Goal: Information Seeking & Learning: Learn about a topic

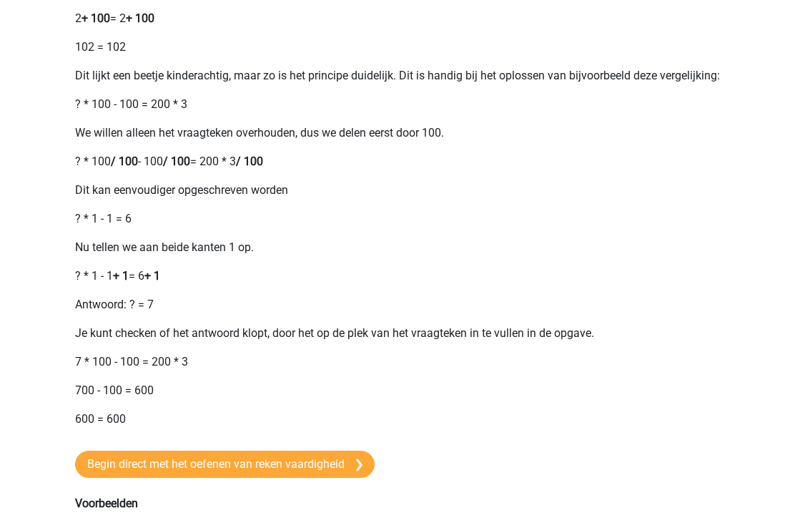
scroll to position [616, 0]
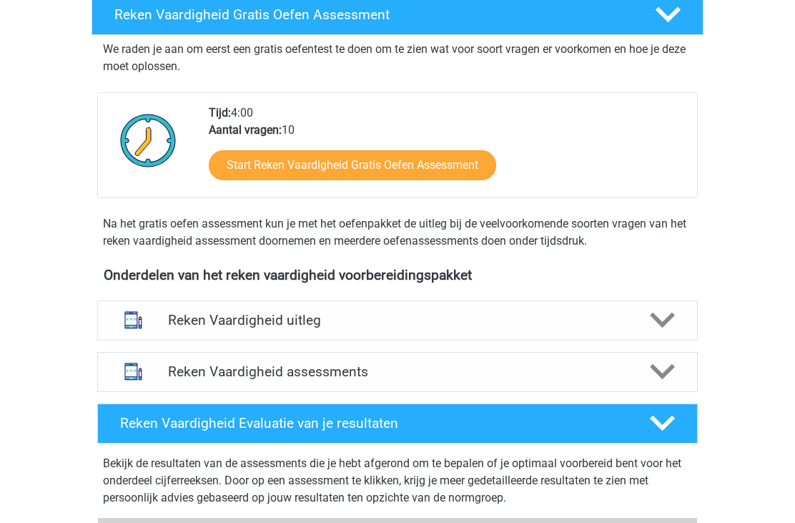
scroll to position [248, 0]
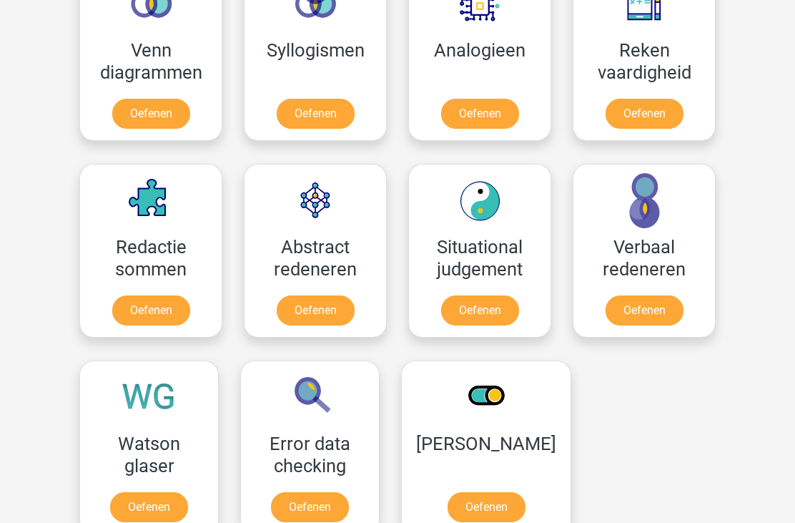
scroll to position [900, 0]
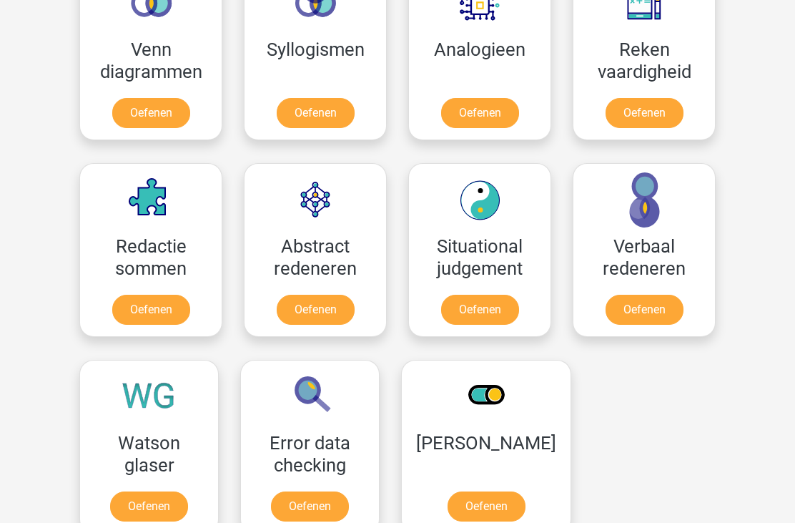
click at [153, 300] on link "Oefenen" at bounding box center [151, 310] width 78 height 30
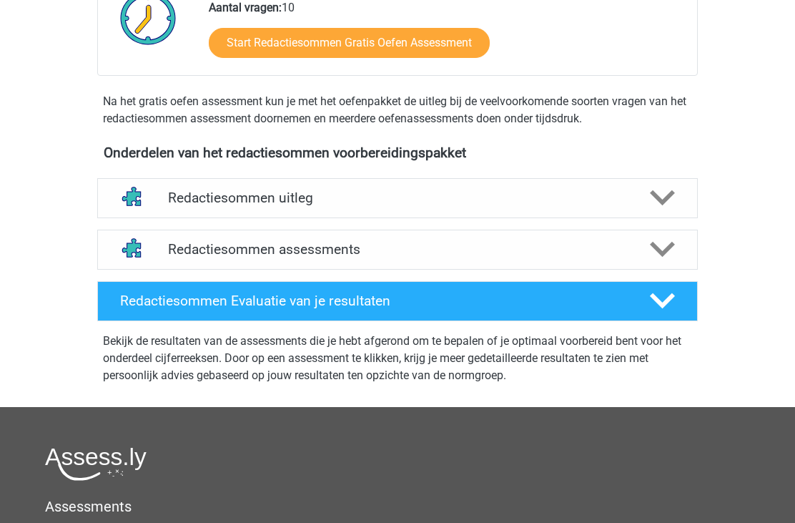
click at [597, 207] on h4 "Redactiesommen uitleg" at bounding box center [397, 198] width 459 height 16
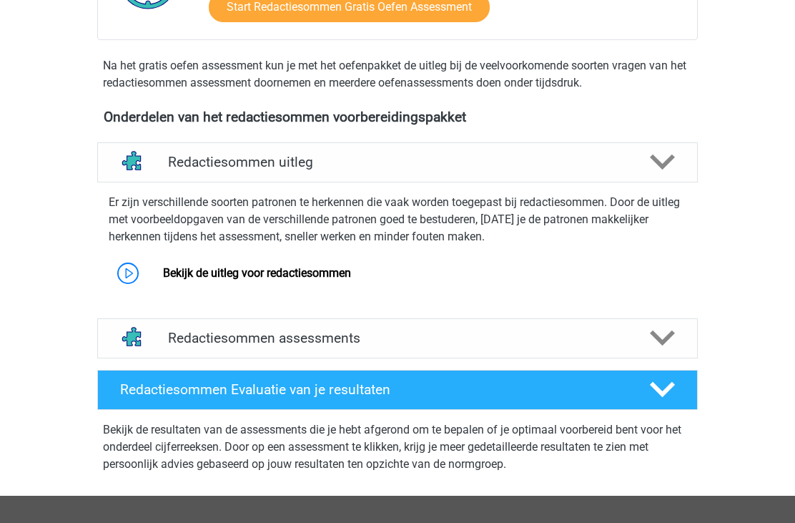
scroll to position [405, 0]
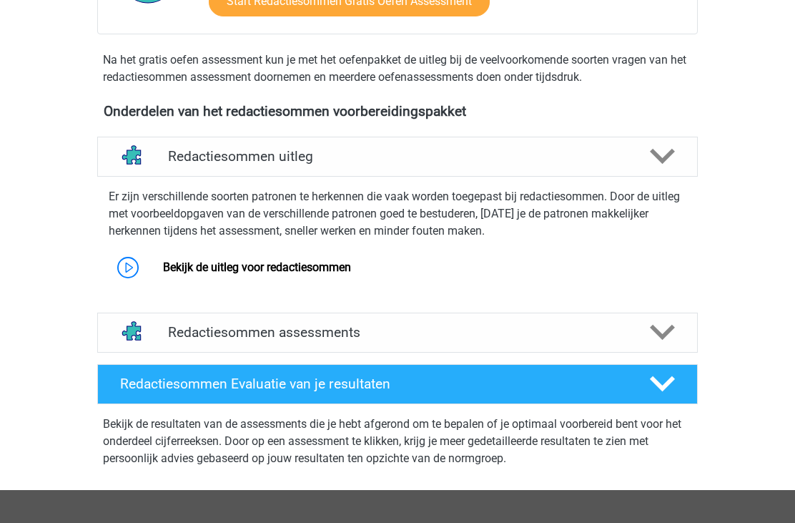
click at [331, 274] on link "Bekijk de uitleg voor redactiesommen" at bounding box center [257, 267] width 188 height 14
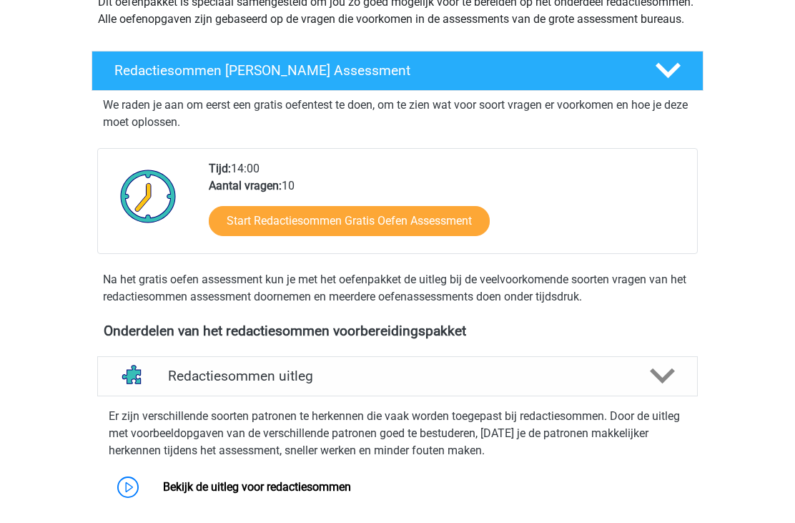
scroll to position [0, 0]
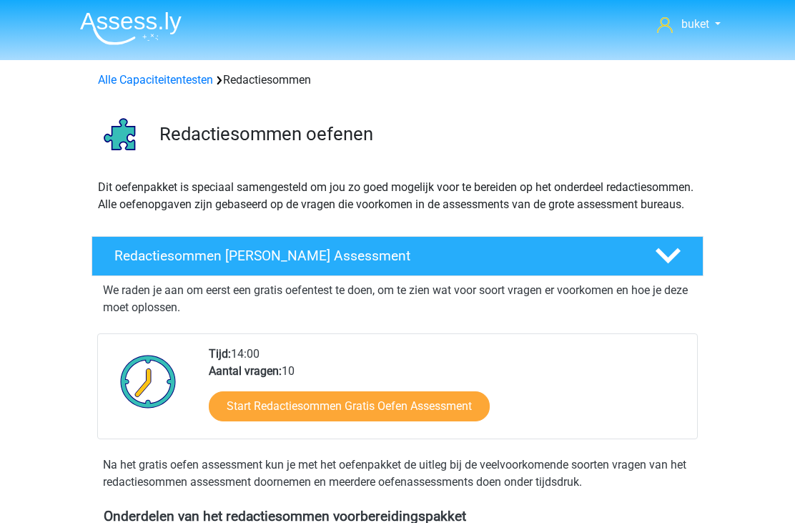
click at [148, 78] on link "Alle Capaciteitentesten" at bounding box center [155, 80] width 115 height 14
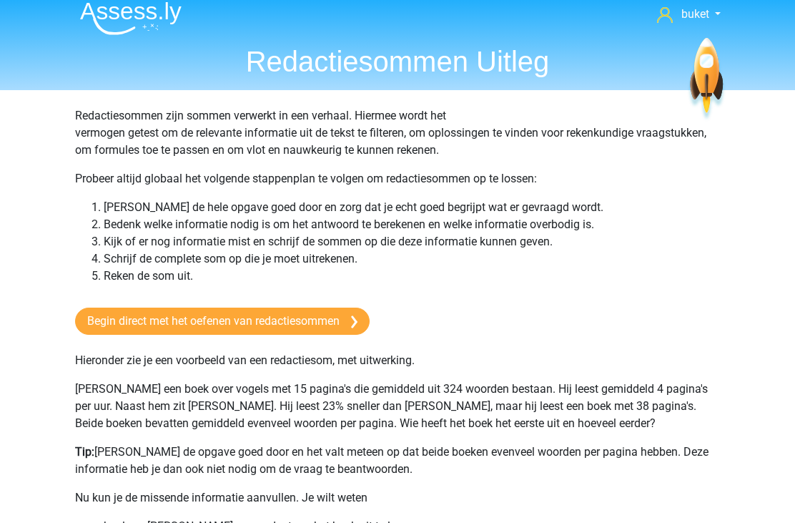
scroll to position [10, 0]
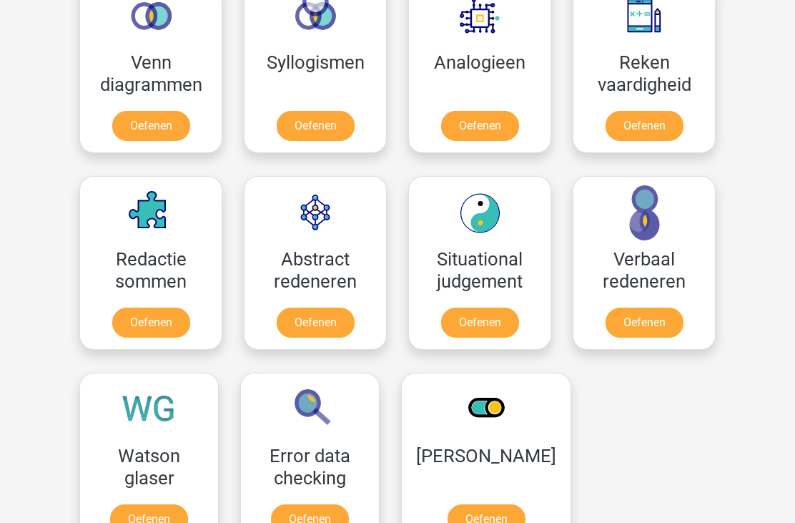
scroll to position [904, 0]
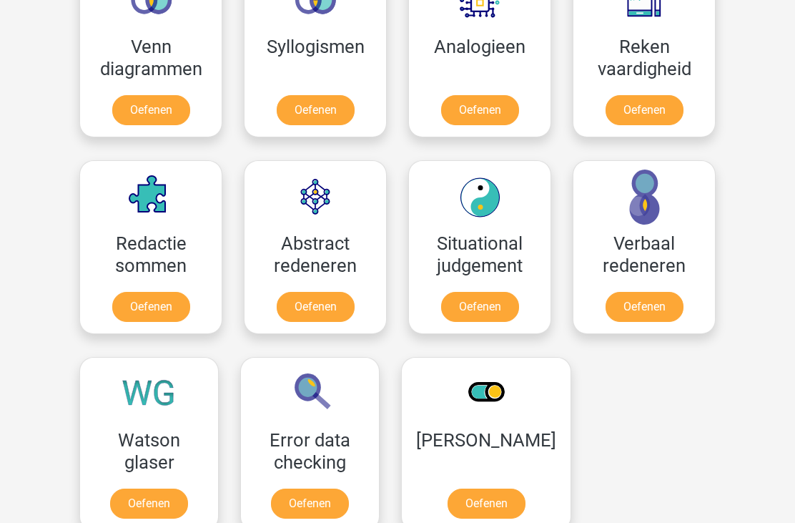
click at [335, 307] on link "Oefenen" at bounding box center [316, 307] width 78 height 30
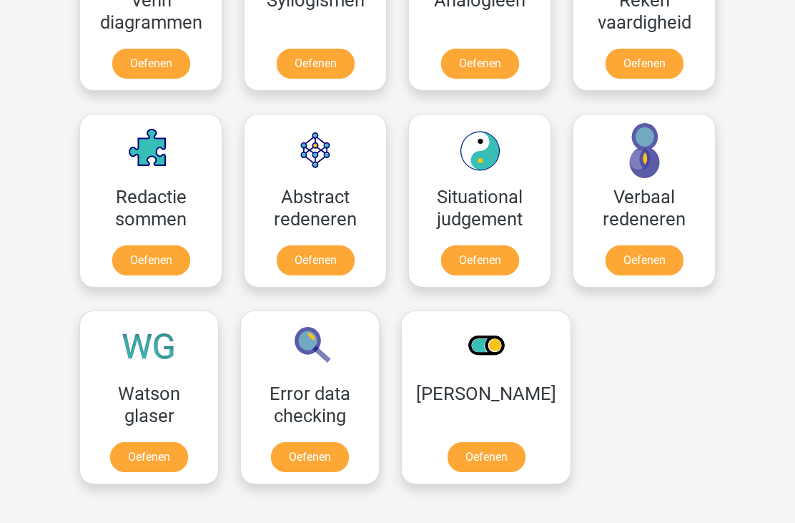
scroll to position [950, 0]
click at [495, 260] on link "Oefenen" at bounding box center [480, 260] width 78 height 30
click at [656, 257] on link "Oefenen" at bounding box center [645, 260] width 78 height 30
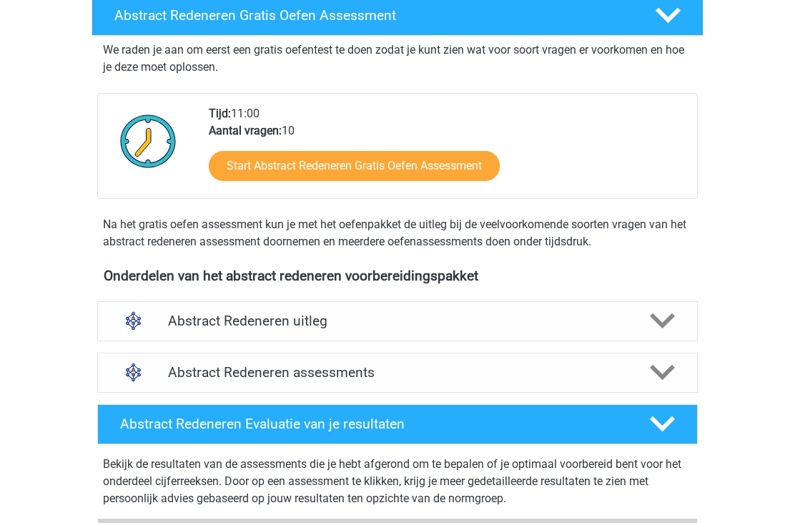
scroll to position [306, 0]
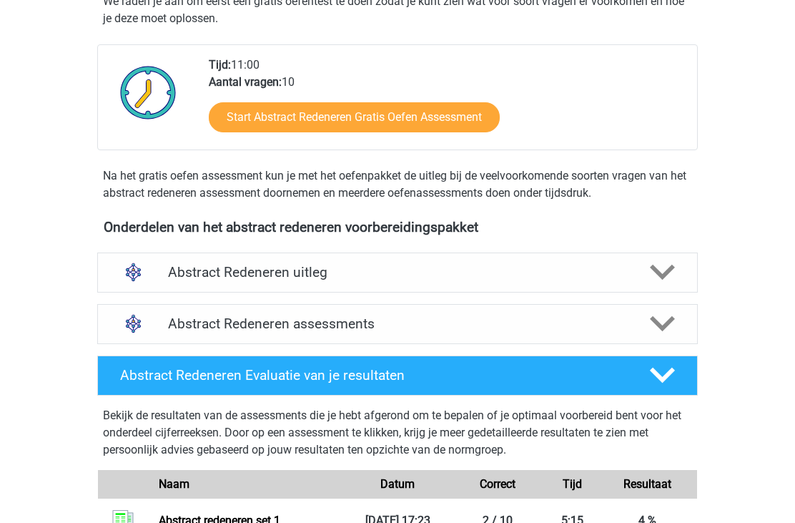
click at [644, 264] on div at bounding box center [662, 272] width 48 height 25
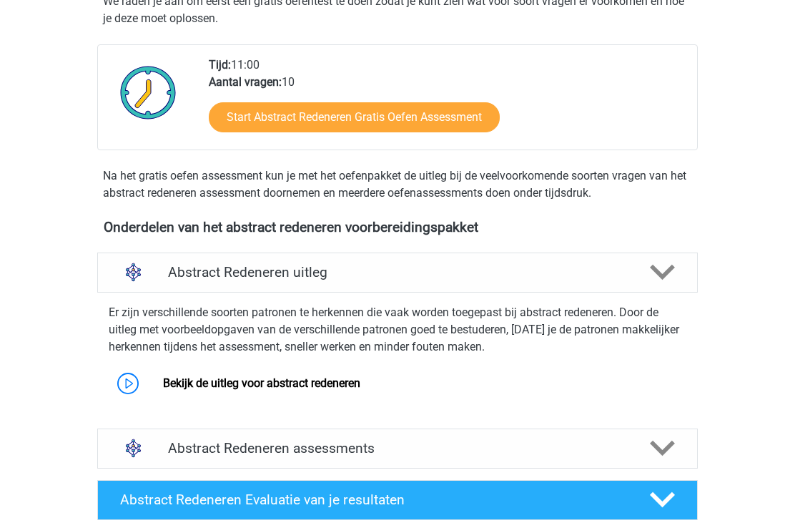
click at [360, 380] on link "Bekijk de uitleg voor abstract redeneren" at bounding box center [261, 383] width 197 height 14
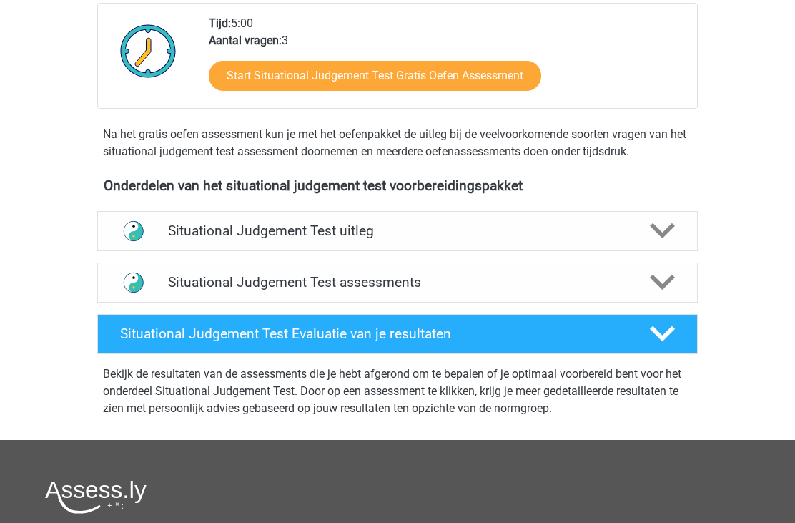
scroll to position [350, 0]
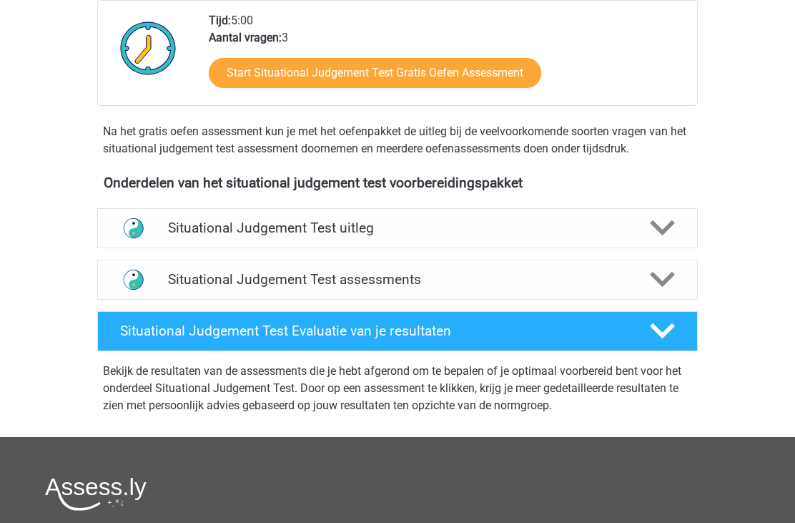
click at [600, 223] on h4 "Situational Judgement Test uitleg" at bounding box center [397, 227] width 459 height 16
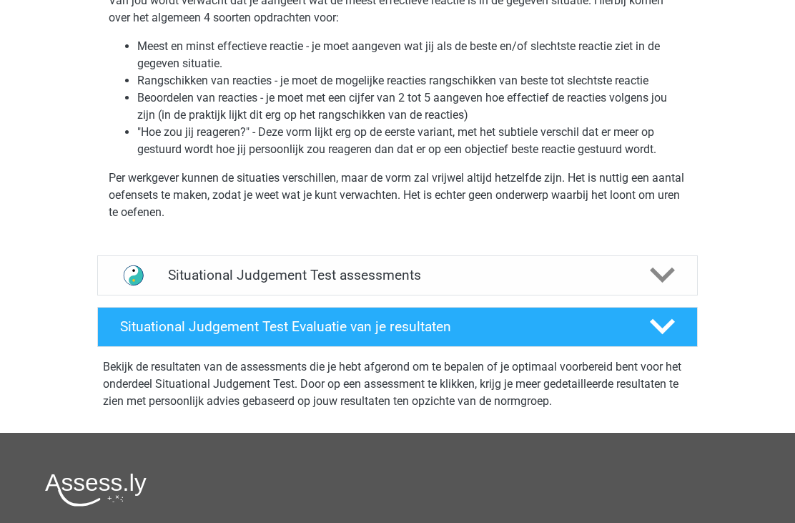
scroll to position [703, 0]
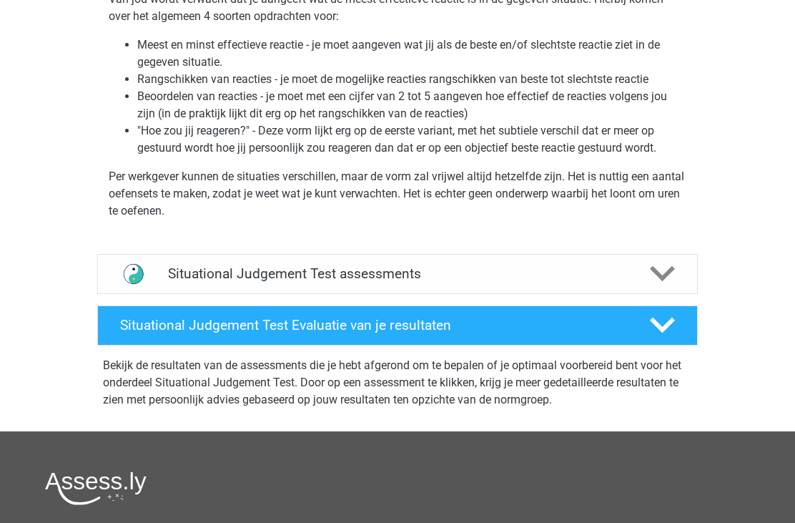
click at [658, 277] on polygon at bounding box center [662, 275] width 25 height 16
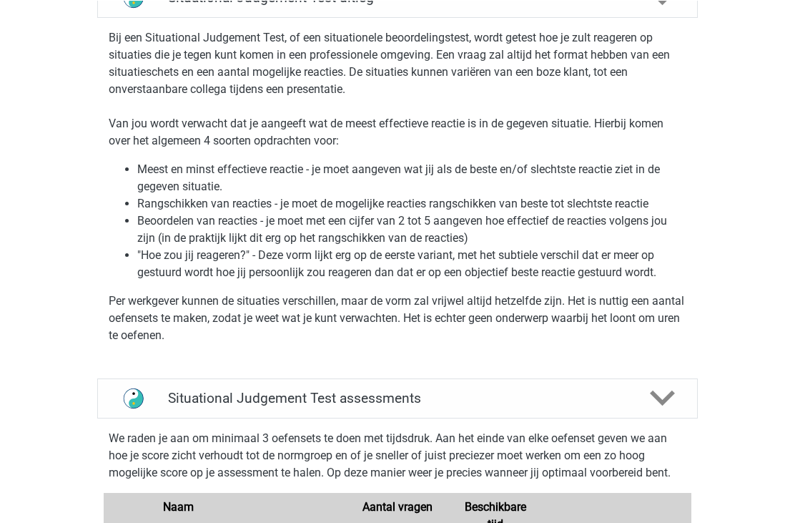
scroll to position [339, 0]
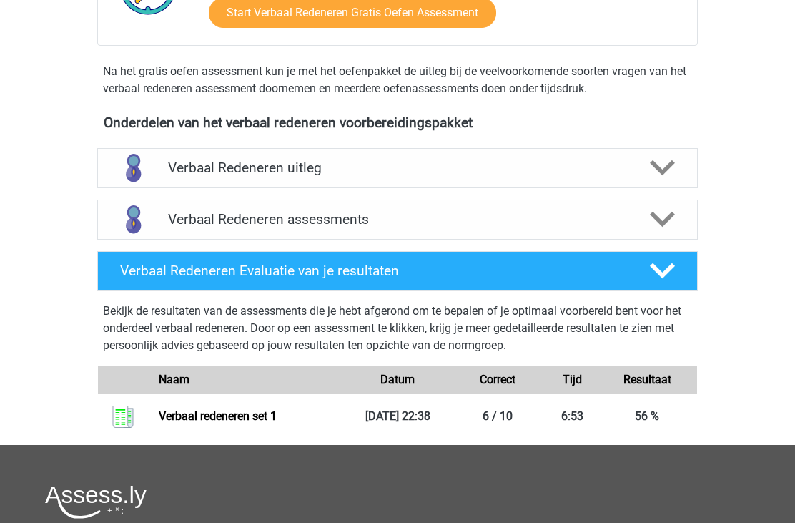
scroll to position [298, 0]
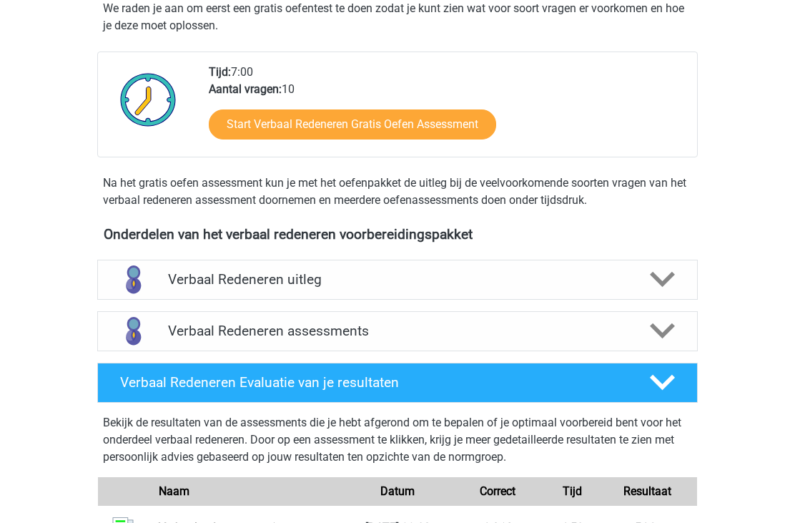
click at [585, 277] on h4 "Verbaal Redeneren uitleg" at bounding box center [397, 279] width 459 height 16
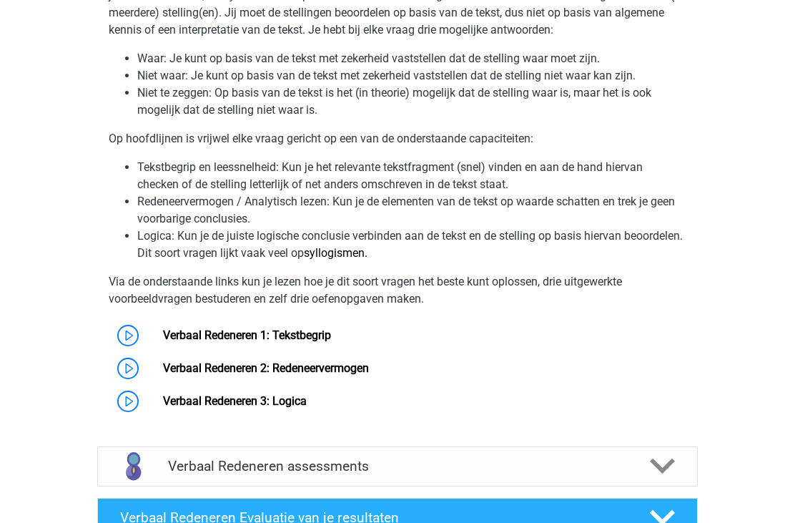
scroll to position [639, 0]
click at [323, 336] on link "Verbaal Redeneren 1: Tekstbegrip" at bounding box center [247, 335] width 168 height 14
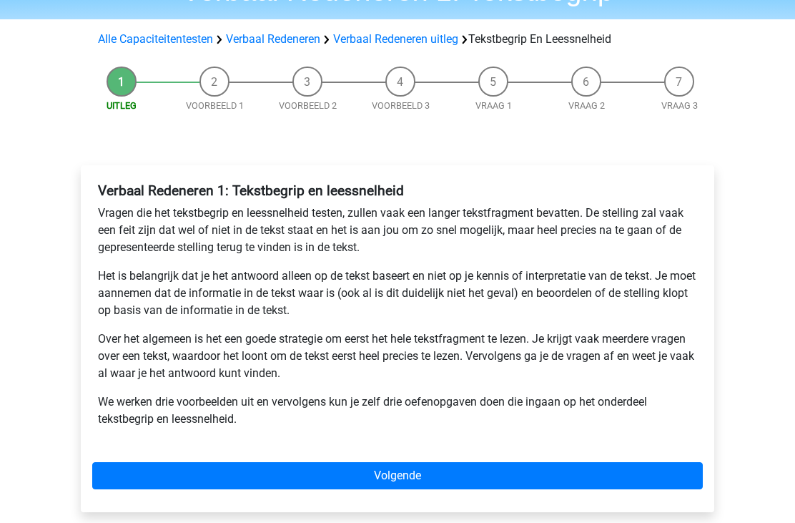
scroll to position [81, 0]
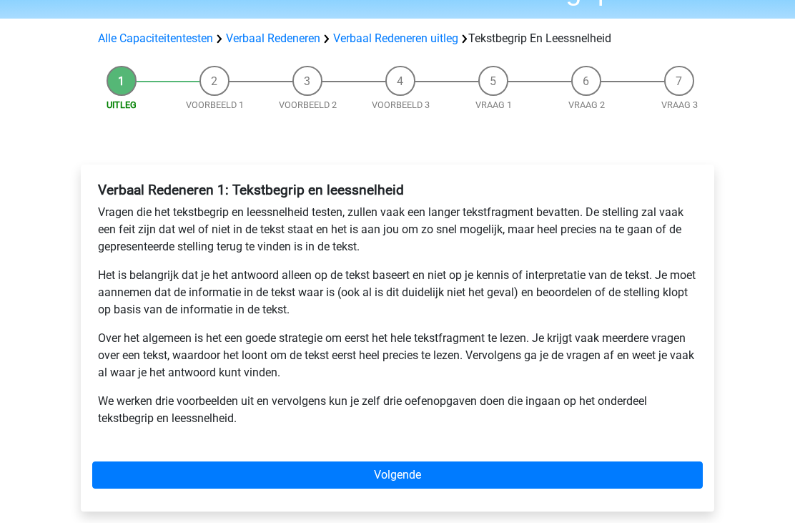
click at [483, 480] on link "Volgende" at bounding box center [397, 475] width 611 height 27
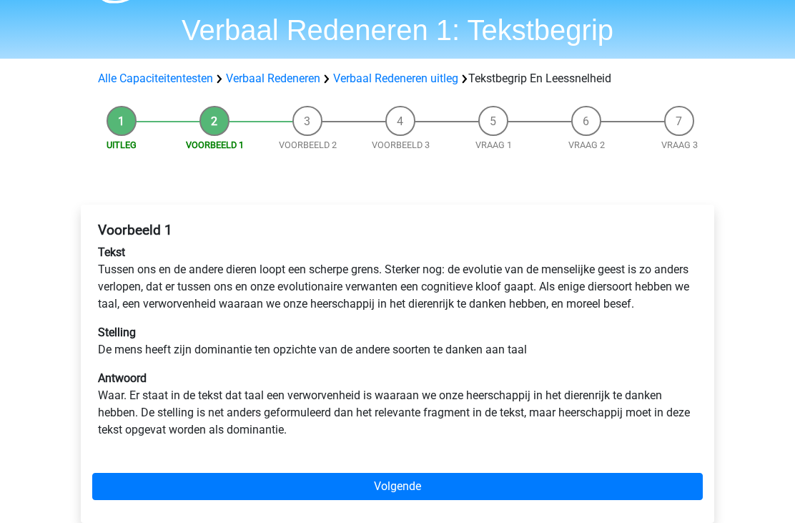
scroll to position [43, 0]
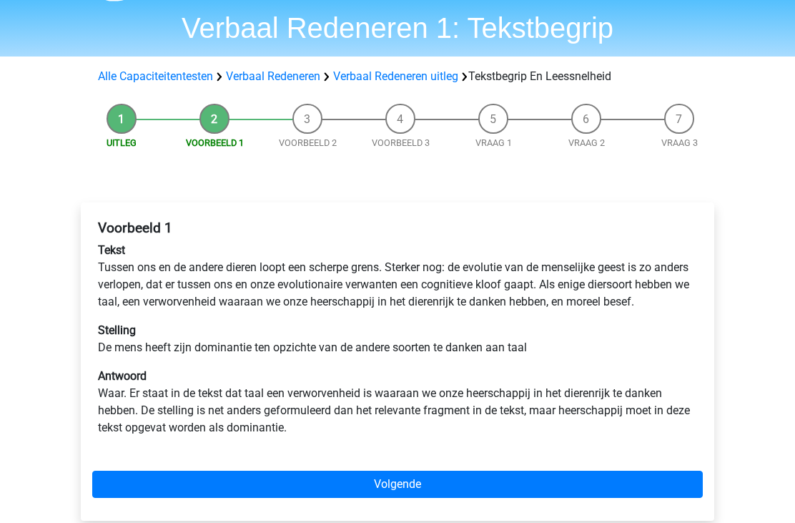
click at [398, 498] on link "Volgende" at bounding box center [397, 484] width 611 height 27
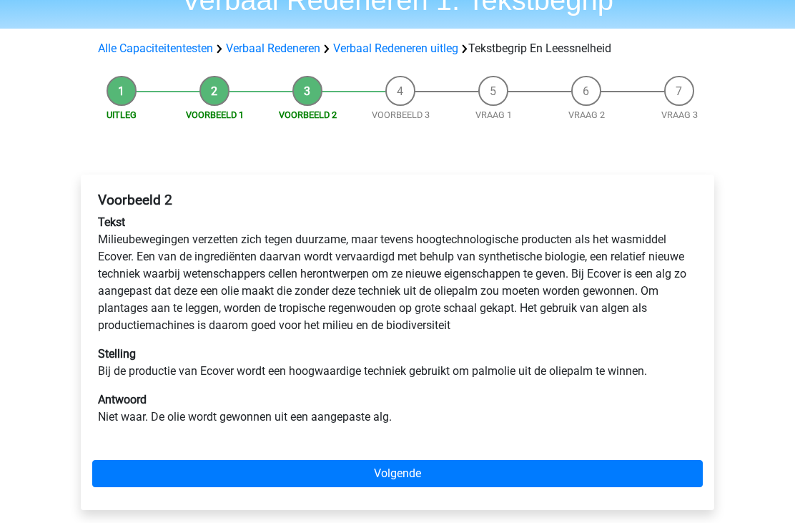
scroll to position [71, 0]
click at [282, 453] on div "Voorbeeld 2 Tekst Milieubewegingen verzetten zich tegen duurzame, maar tevens h…" at bounding box center [397, 341] width 633 height 335
click at [337, 465] on link "Volgende" at bounding box center [397, 473] width 611 height 27
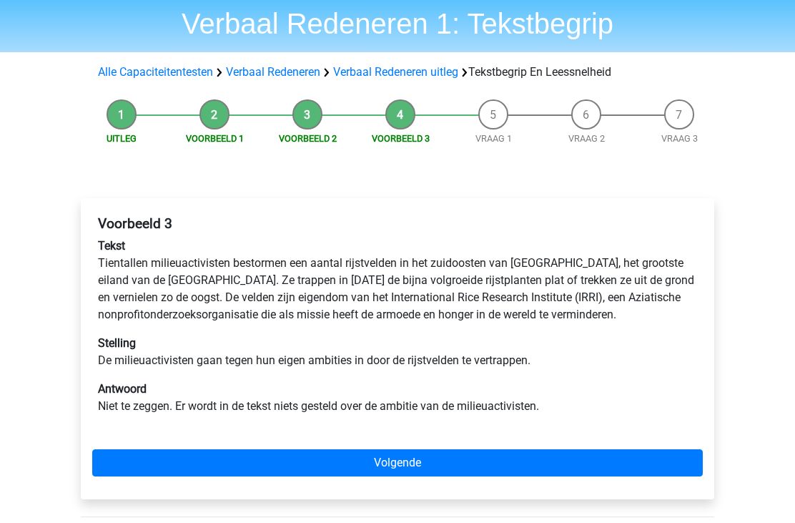
scroll to position [49, 0]
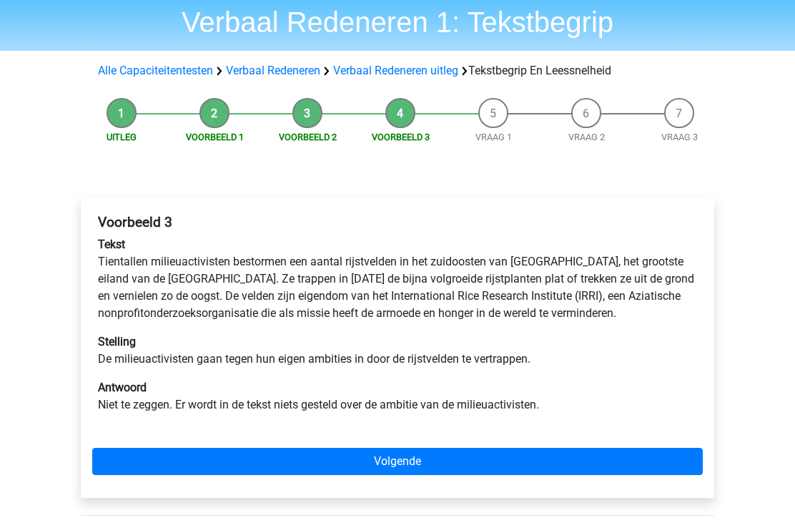
click at [229, 448] on link "Volgende" at bounding box center [397, 461] width 611 height 27
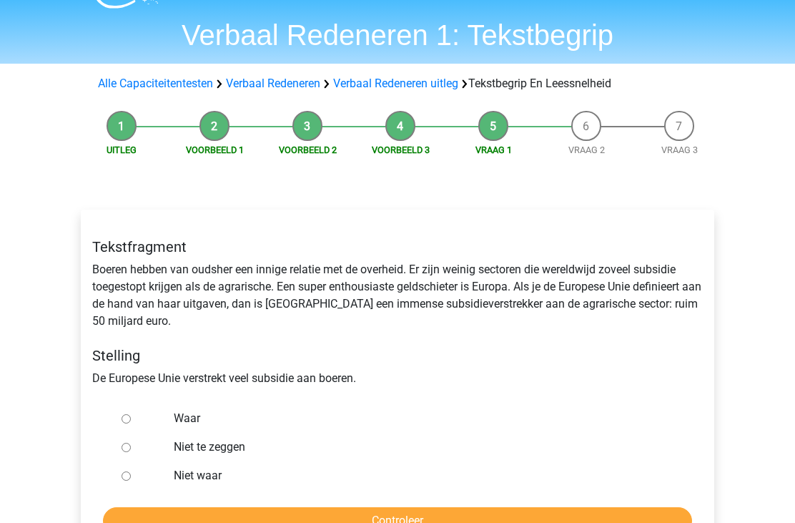
scroll to position [37, 0]
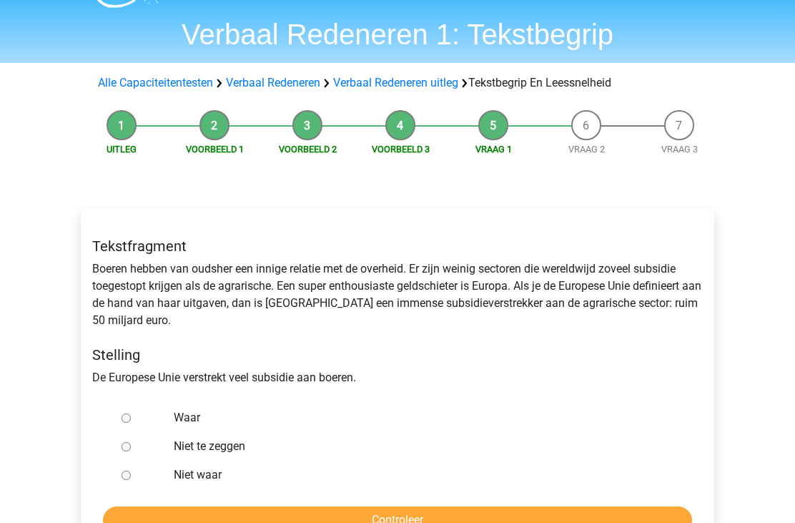
click at [113, 414] on ul "Waar Niet te zeggen Niet waar" at bounding box center [397, 446] width 611 height 86
click at [122, 418] on input "Waar" at bounding box center [126, 417] width 9 height 9
radio input "true"
click at [347, 522] on input "Controleer" at bounding box center [397, 519] width 589 height 27
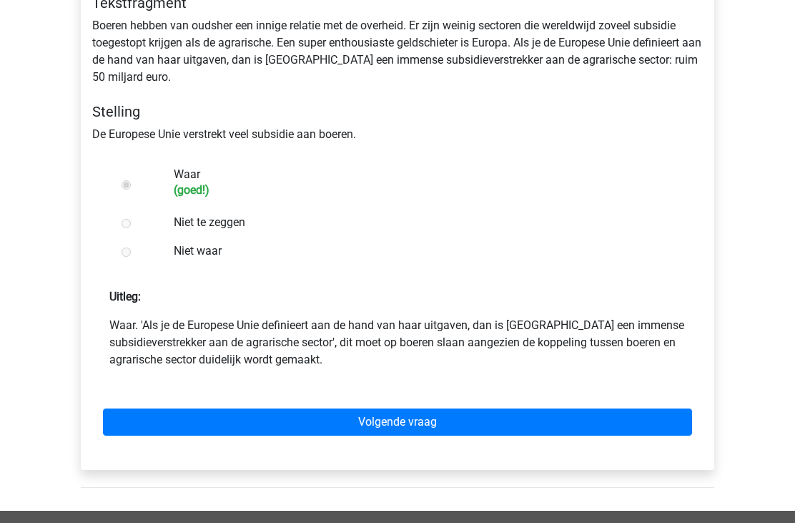
scroll to position [285, 0]
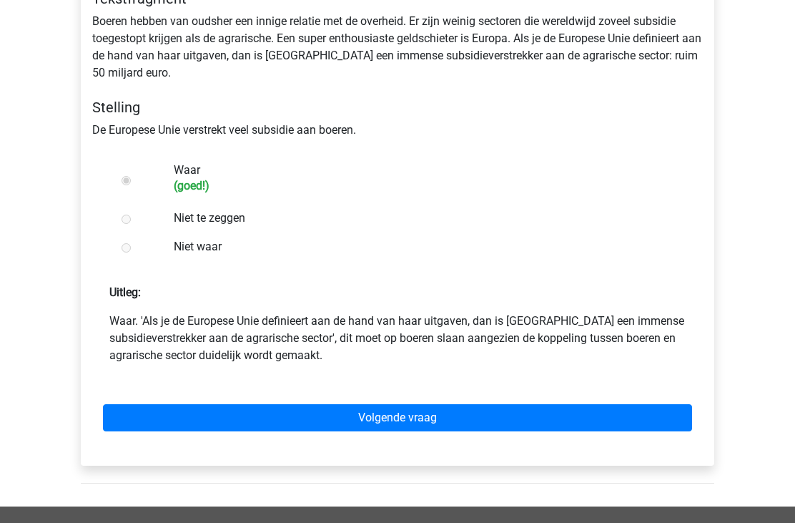
click at [290, 428] on link "Volgende vraag" at bounding box center [397, 417] width 589 height 27
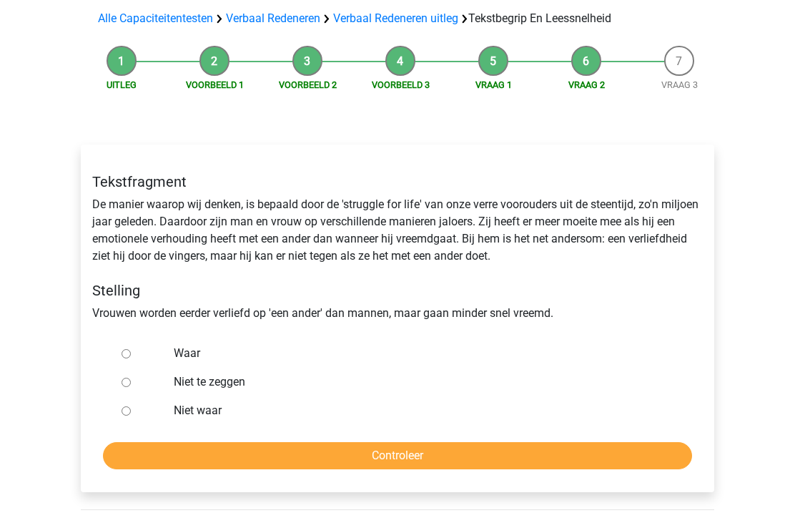
scroll to position [102, 0]
click at [127, 386] on input "Niet te zeggen" at bounding box center [126, 381] width 9 height 9
radio input "true"
click at [131, 415] on input "Niet waar" at bounding box center [126, 410] width 9 height 9
radio input "true"
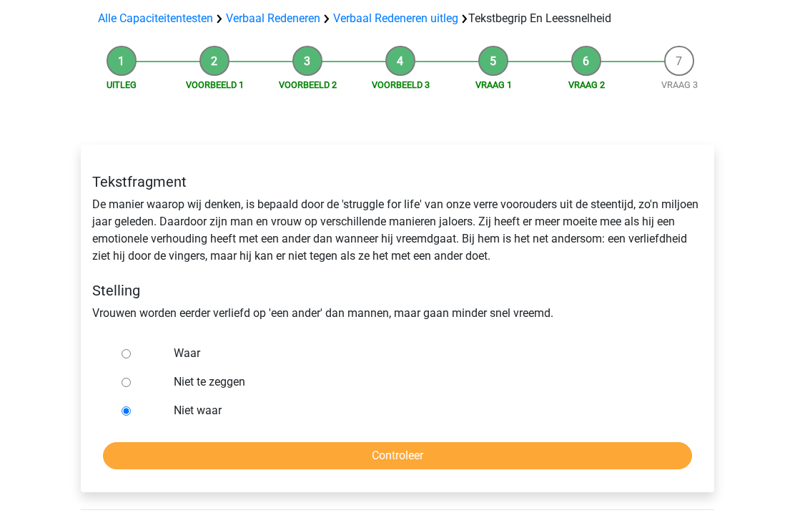
click at [320, 455] on input "Controleer" at bounding box center [397, 455] width 589 height 27
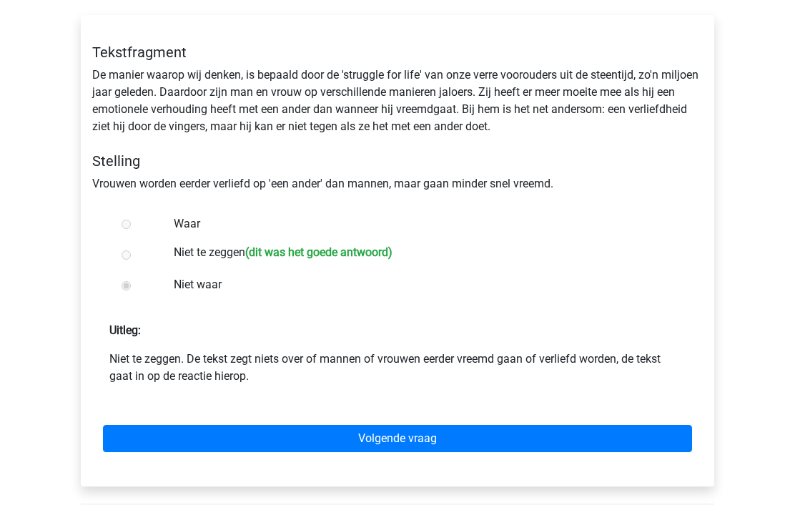
scroll to position [247, 0]
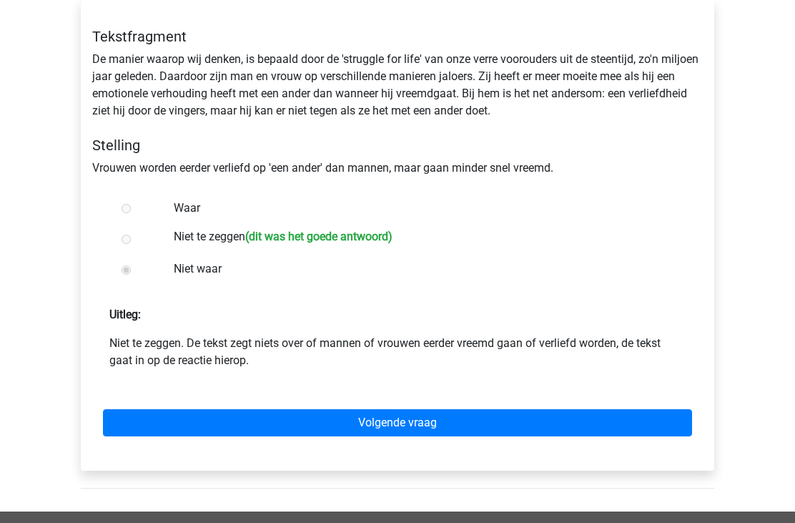
click at [320, 413] on link "Volgende vraag" at bounding box center [397, 422] width 589 height 27
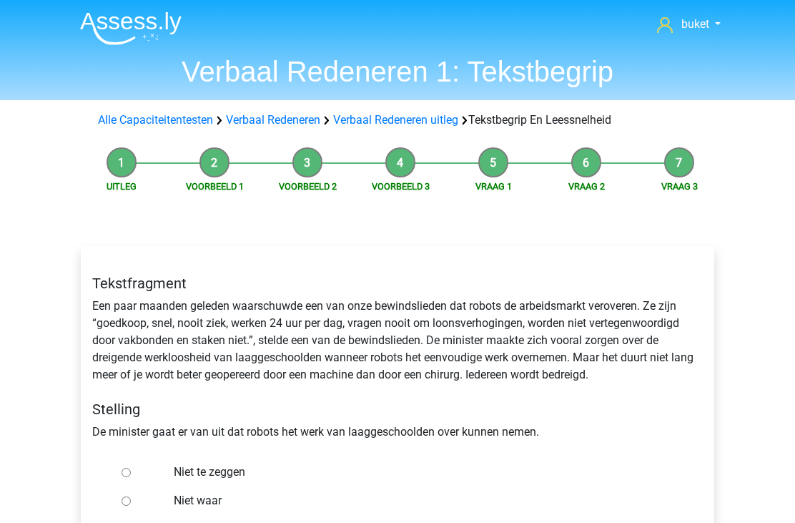
scroll to position [54, 0]
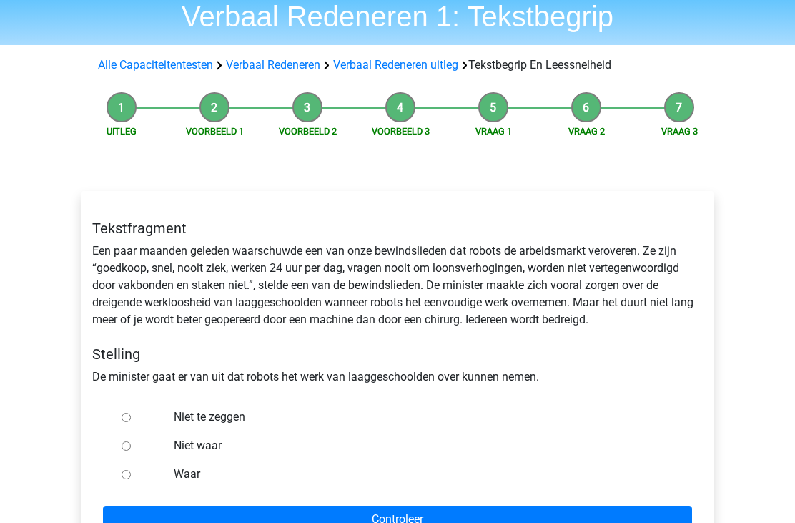
click at [131, 472] on input "Waar" at bounding box center [126, 474] width 9 height 9
radio input "true"
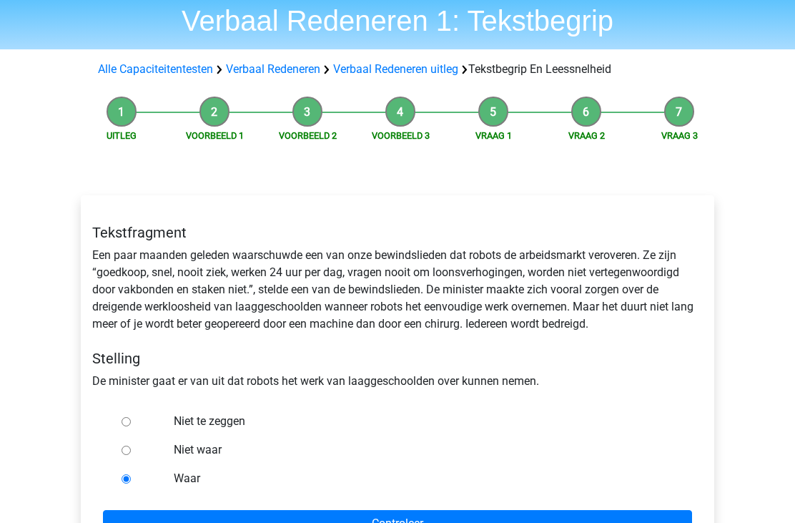
click at [388, 522] on input "Controleer" at bounding box center [397, 523] width 589 height 27
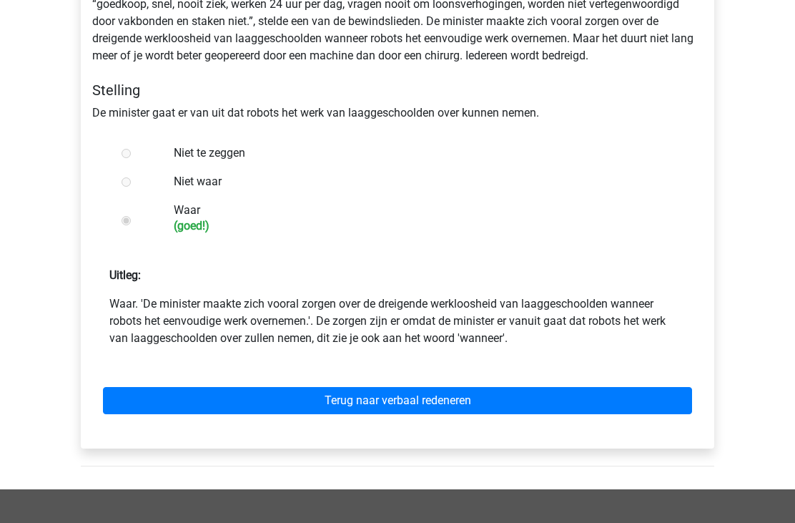
scroll to position [320, 0]
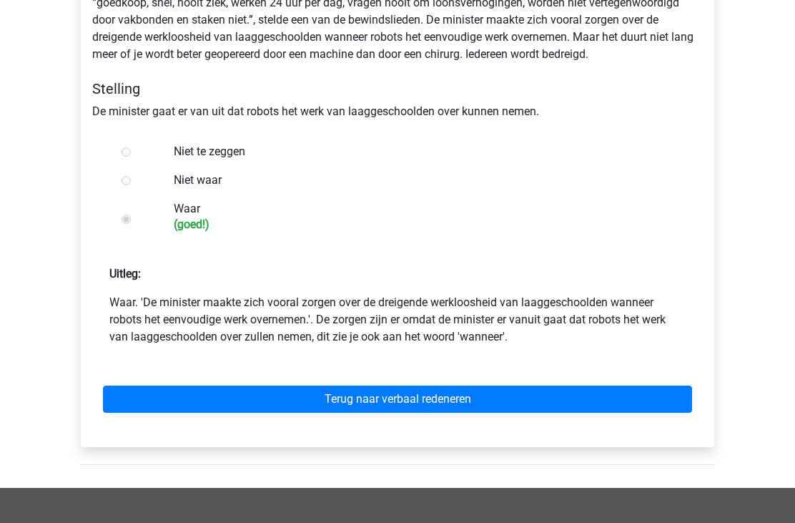
click at [337, 401] on link "Terug naar verbaal redeneren" at bounding box center [397, 398] width 589 height 27
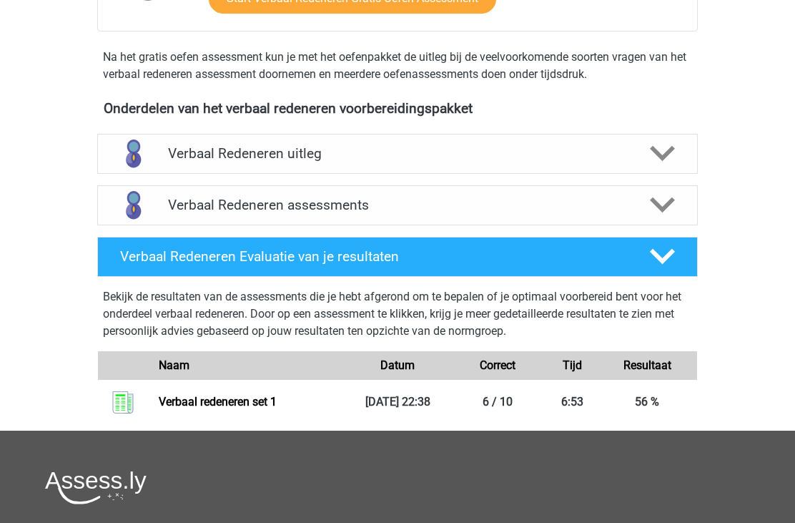
scroll to position [424, 0]
click at [223, 408] on link "Verbaal redeneren set 1" at bounding box center [218, 402] width 118 height 14
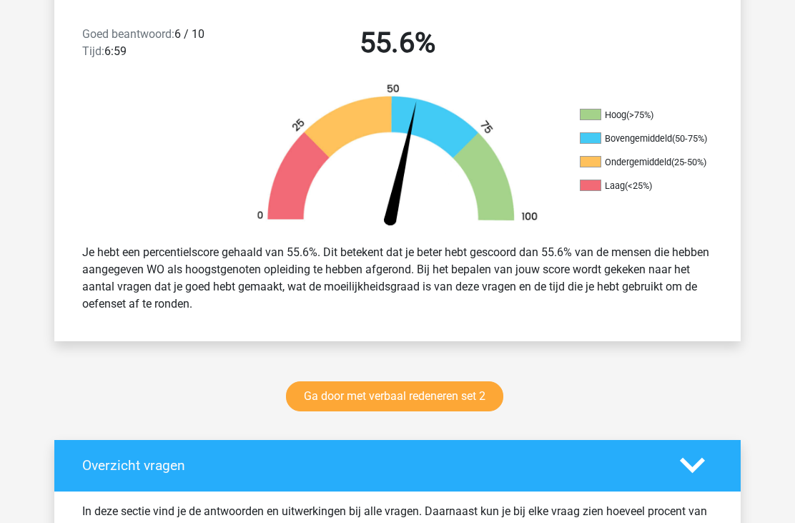
scroll to position [372, 0]
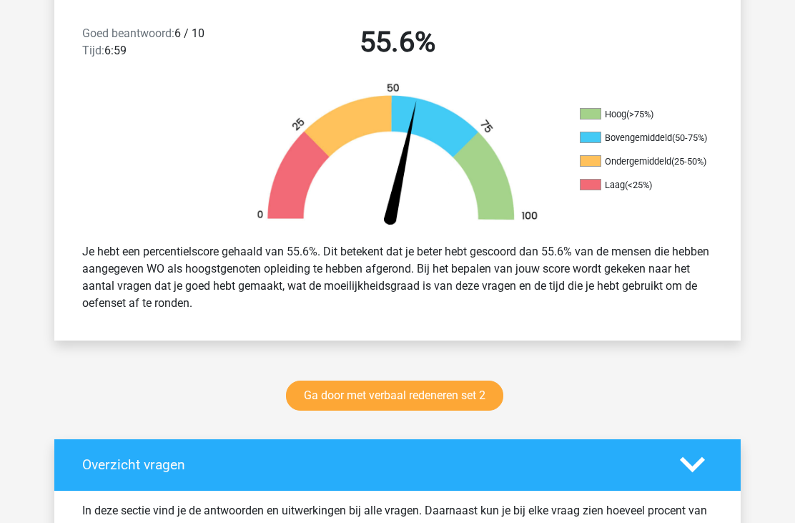
click at [361, 395] on link "Ga door met verbaal redeneren set 2" at bounding box center [394, 396] width 217 height 30
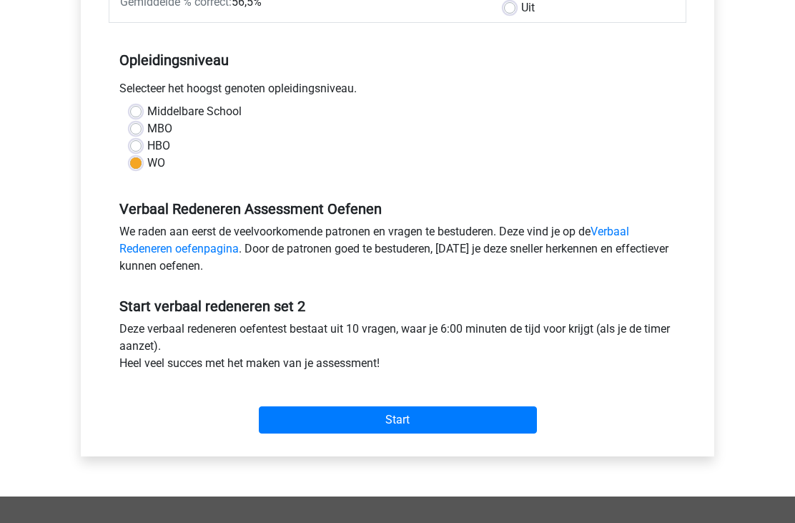
scroll to position [290, 0]
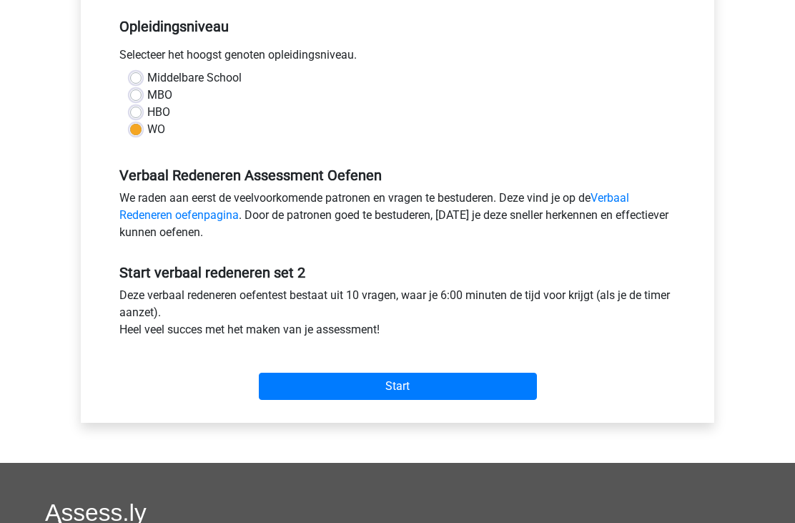
click at [337, 387] on input "Start" at bounding box center [398, 385] width 278 height 27
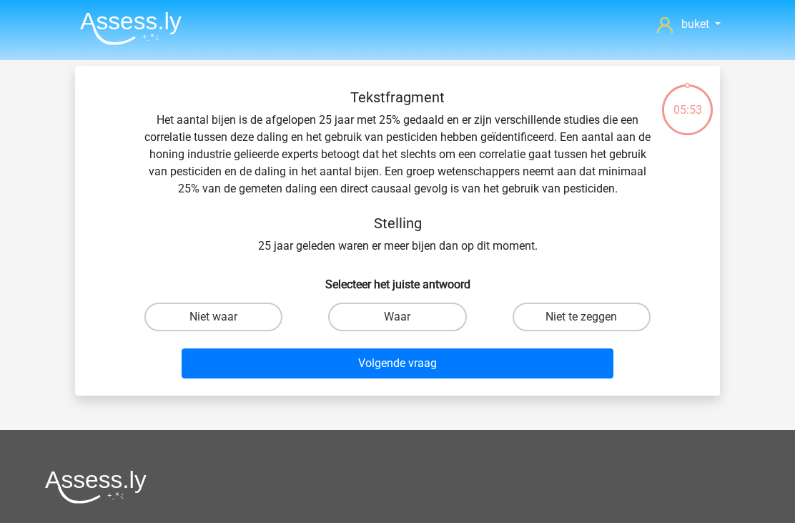
click at [142, 24] on img at bounding box center [131, 28] width 102 height 34
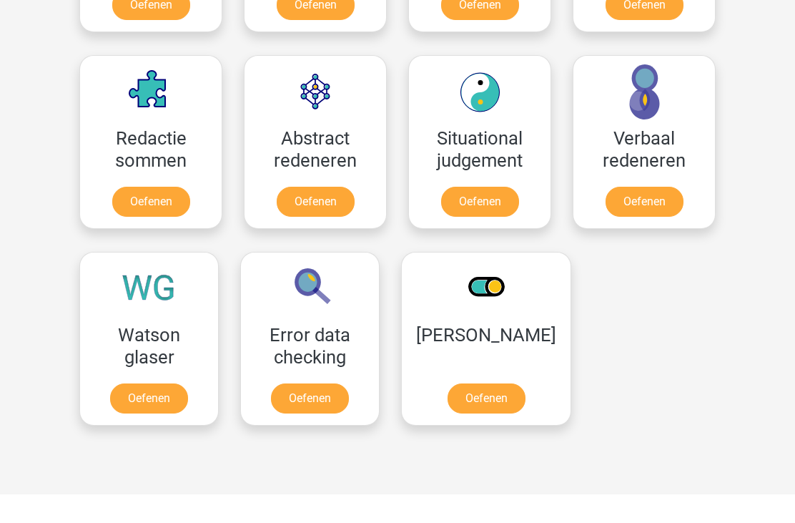
scroll to position [1006, 0]
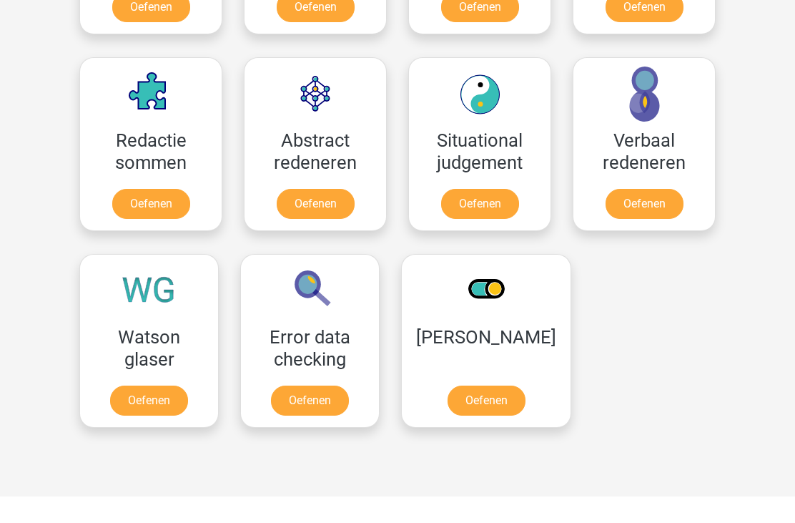
click at [154, 405] on link "Oefenen" at bounding box center [149, 401] width 78 height 30
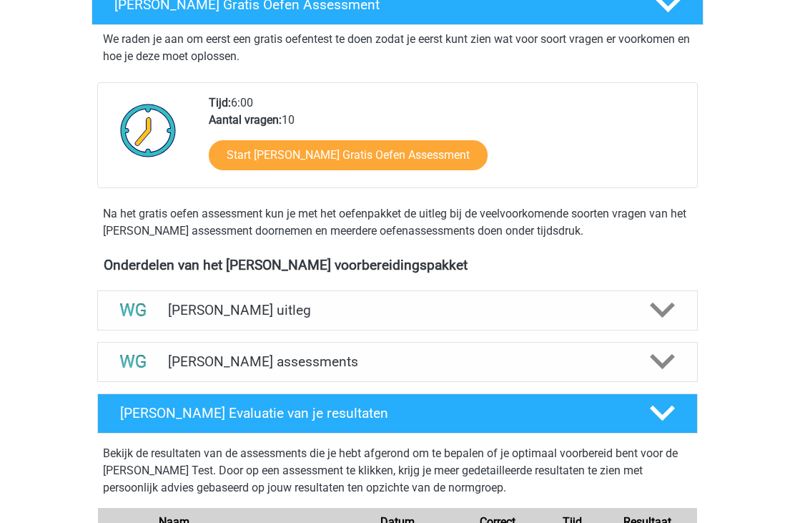
scroll to position [267, 0]
click at [324, 321] on div "Watson Glaser uitleg" at bounding box center [397, 310] width 601 height 40
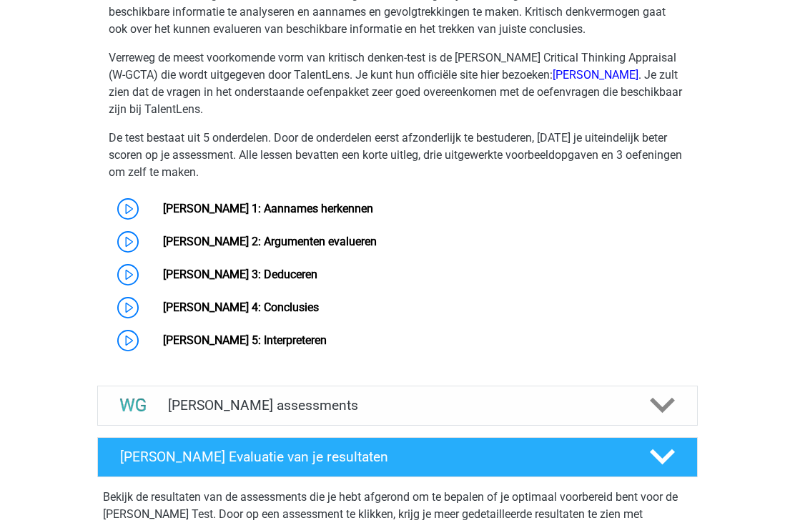
scroll to position [749, 0]
click at [248, 215] on link "Watson Glaser 1: Aannames herkennen" at bounding box center [268, 209] width 210 height 14
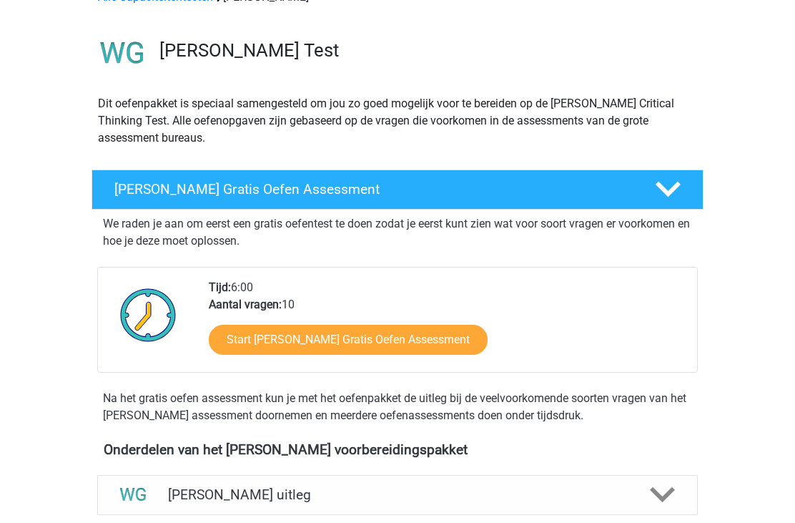
scroll to position [0, 0]
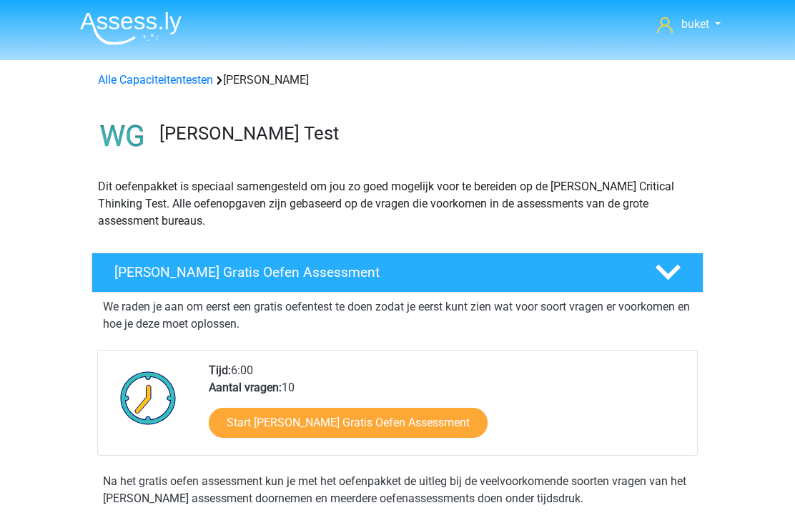
click at [144, 74] on link "Alle Capaciteitentesten" at bounding box center [155, 80] width 115 height 14
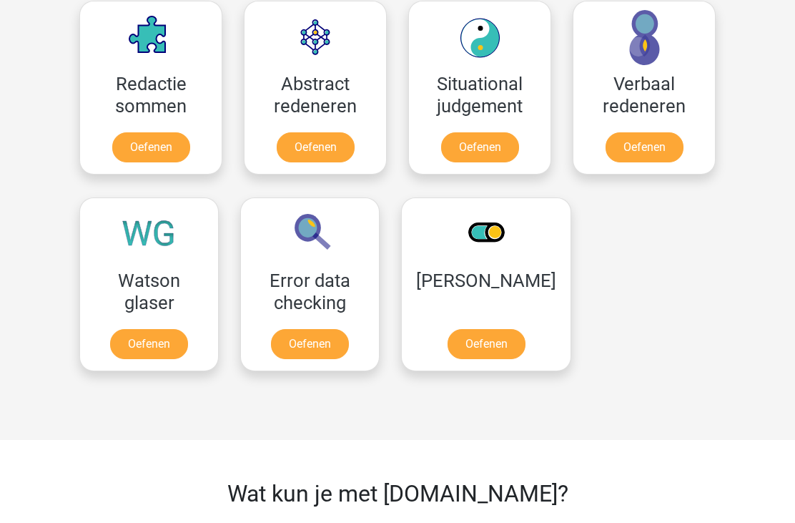
scroll to position [1047, 0]
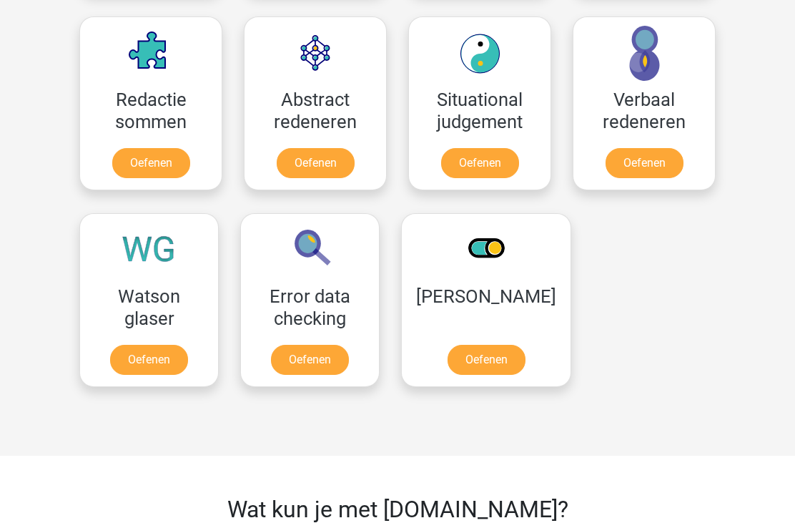
click at [303, 363] on link "Oefenen" at bounding box center [310, 360] width 78 height 30
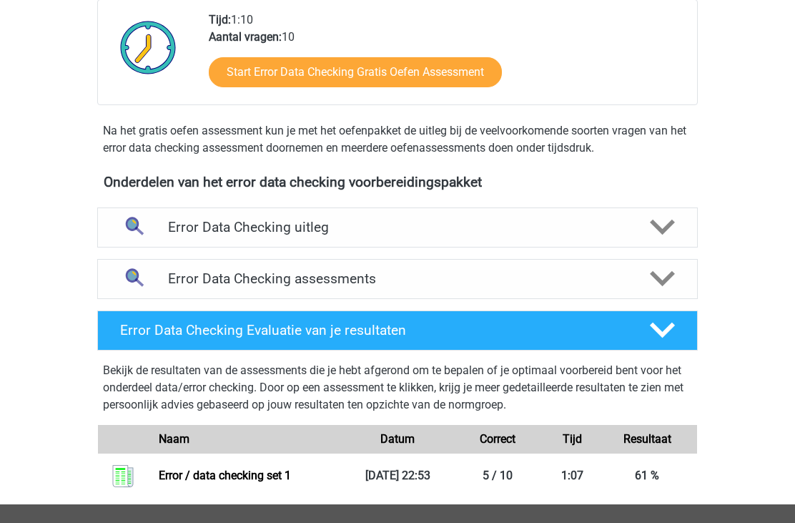
scroll to position [349, 0]
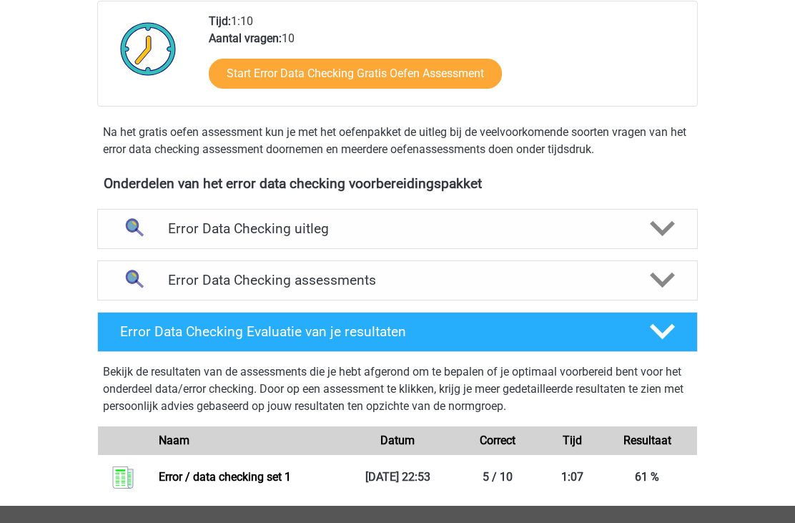
click at [471, 234] on h4 "Error Data Checking uitleg" at bounding box center [397, 228] width 459 height 16
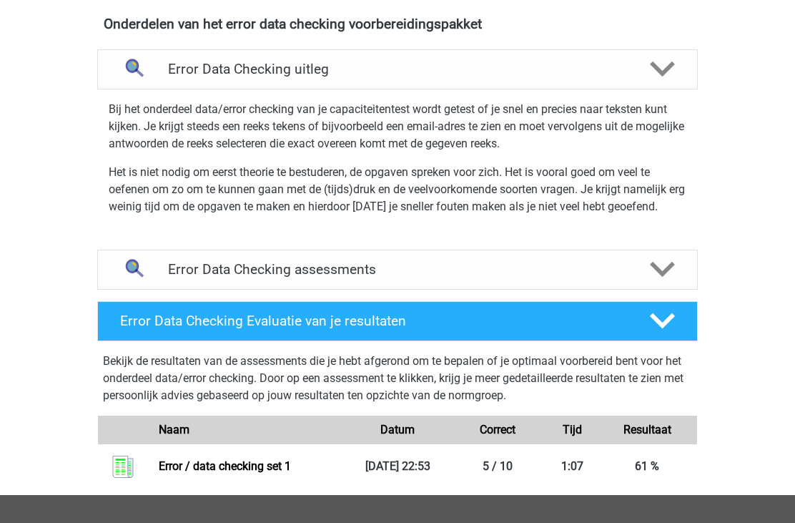
scroll to position [508, 0]
click at [285, 473] on link "Error / data checking set 1" at bounding box center [225, 466] width 132 height 14
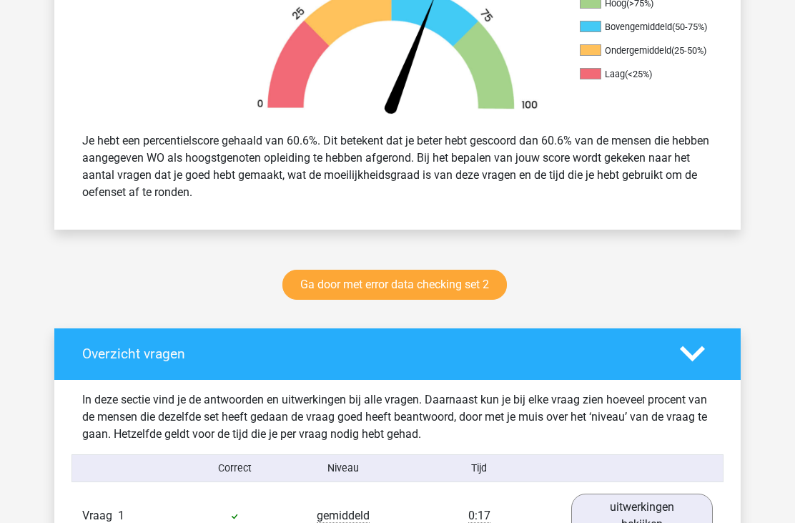
scroll to position [483, 0]
click at [337, 287] on link "Ga door met error data checking set 2" at bounding box center [394, 285] width 224 height 30
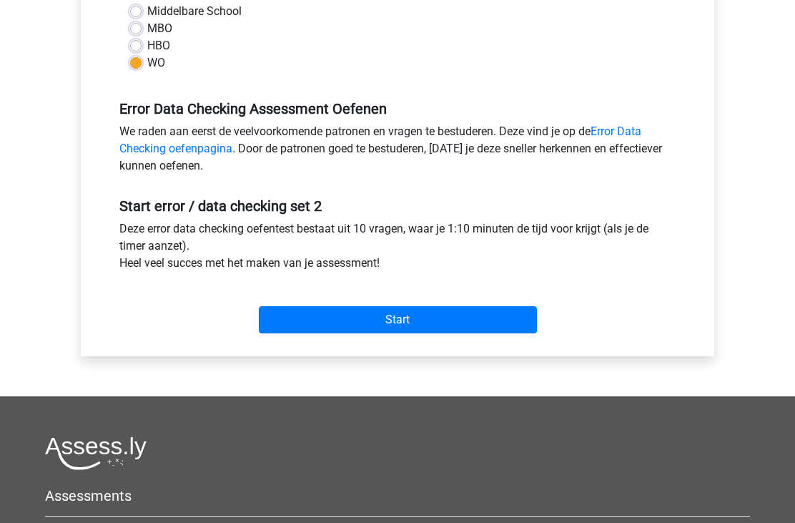
scroll to position [372, 0]
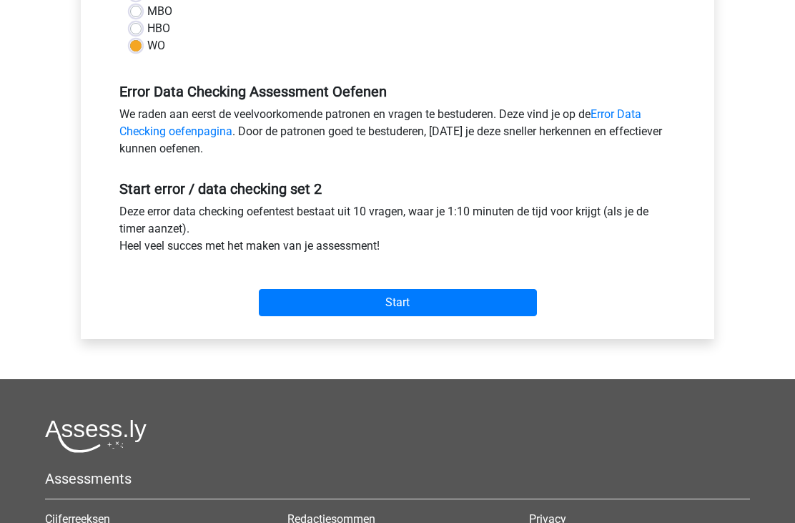
click at [365, 291] on input "Start" at bounding box center [398, 303] width 278 height 27
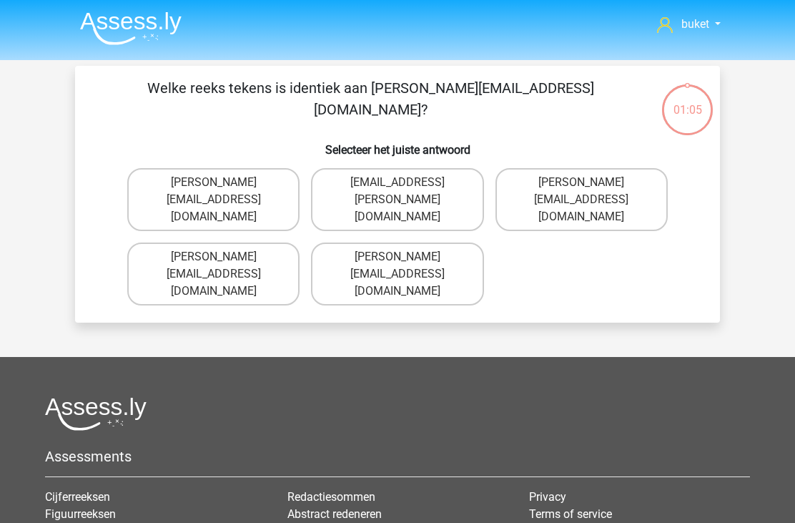
click at [131, 24] on img at bounding box center [131, 28] width 102 height 34
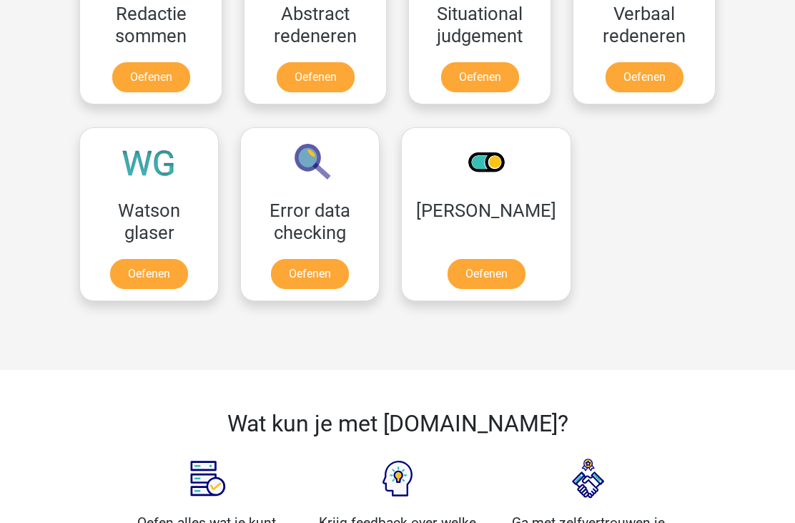
scroll to position [1113, 0]
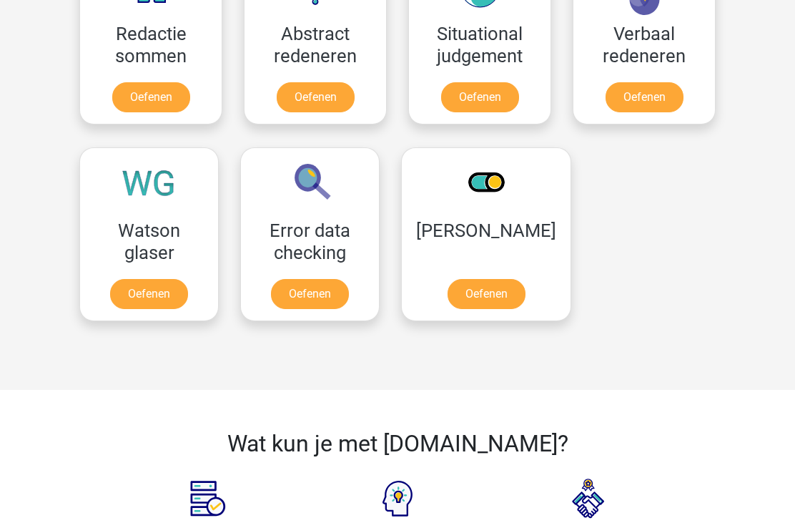
click at [478, 297] on link "Oefenen" at bounding box center [487, 294] width 78 height 30
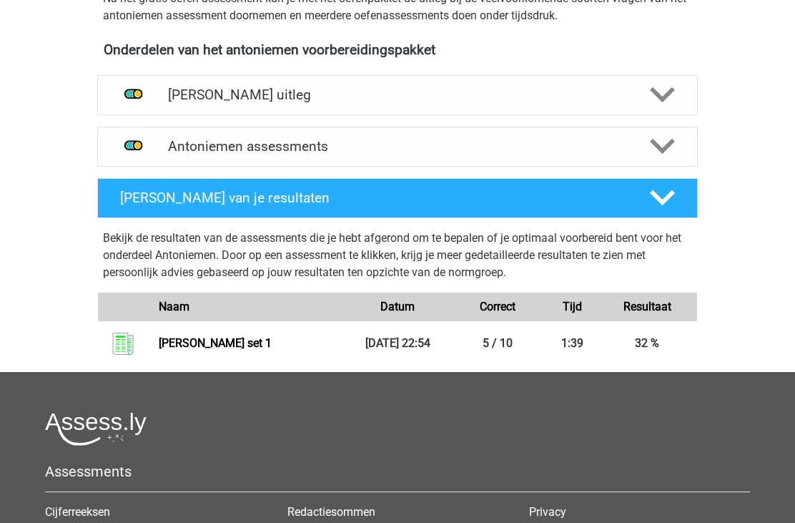
click at [304, 96] on h4 "[PERSON_NAME] uitleg" at bounding box center [397, 95] width 459 height 16
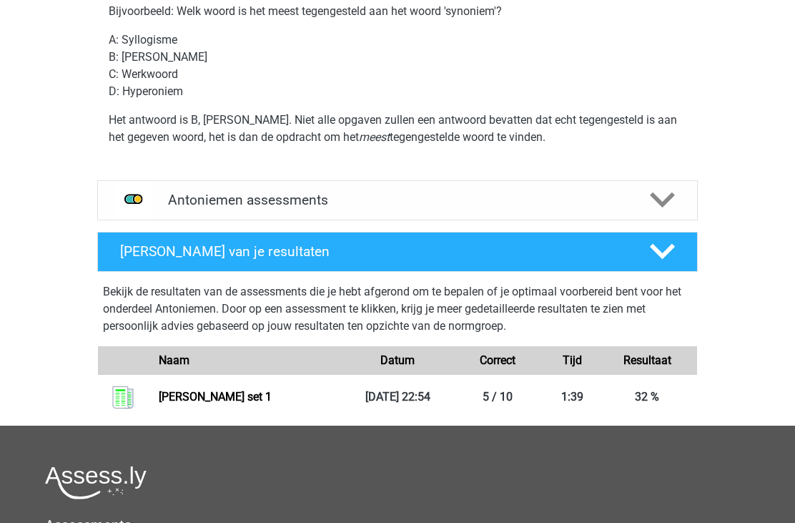
scroll to position [670, 0]
click at [205, 400] on link "Antoniemen set 1" at bounding box center [215, 397] width 113 height 14
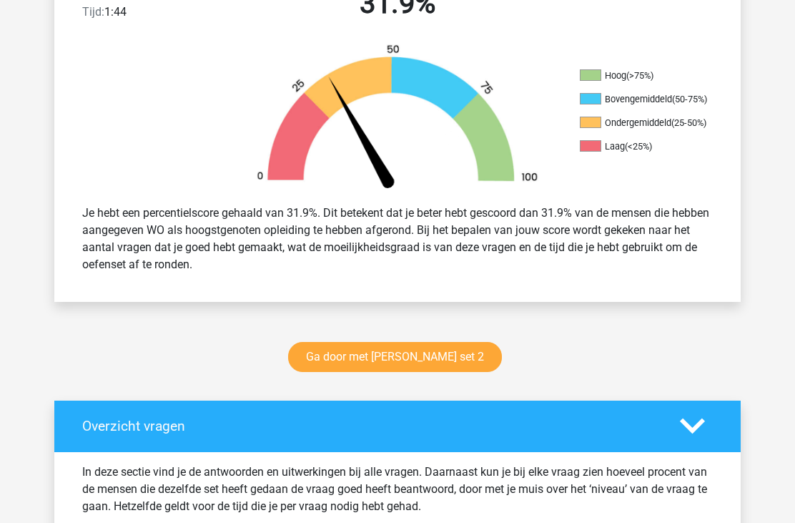
scroll to position [440, 0]
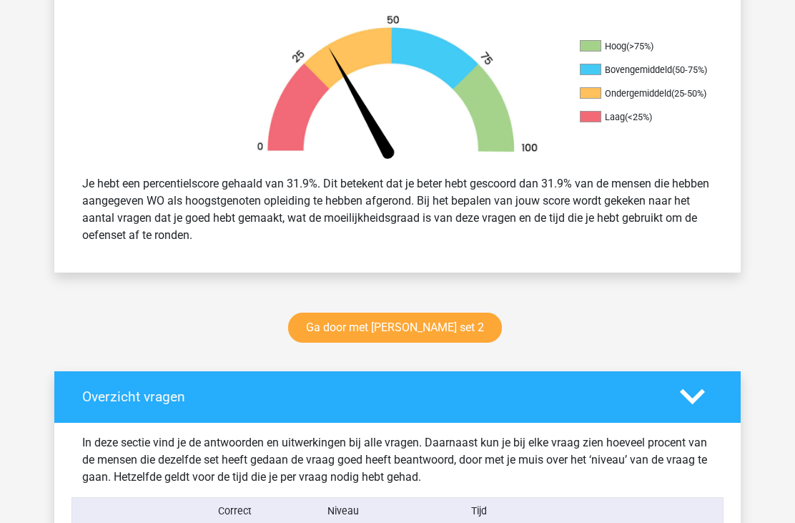
click at [385, 337] on link "Ga door met [PERSON_NAME] set 2" at bounding box center [395, 328] width 214 height 30
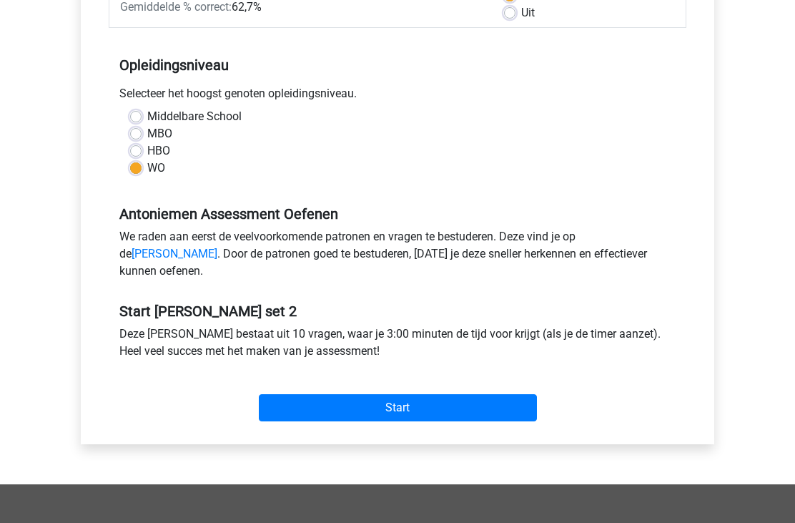
scroll to position [276, 0]
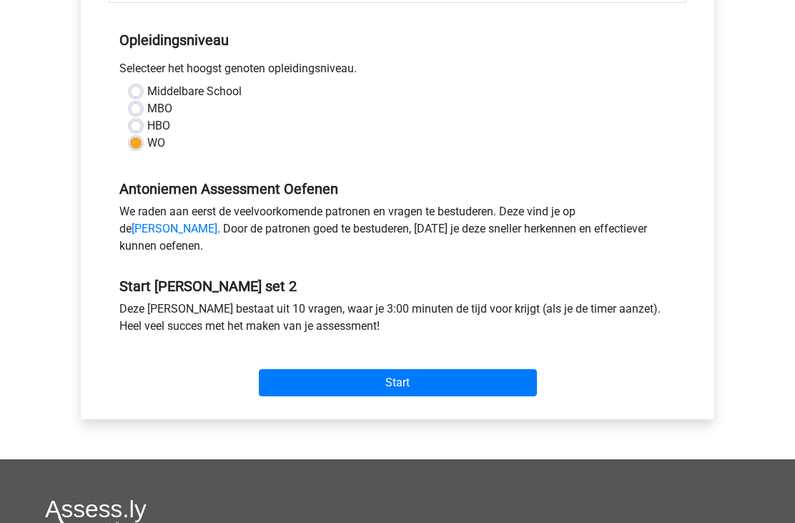
click at [328, 396] on input "Start" at bounding box center [398, 382] width 278 height 27
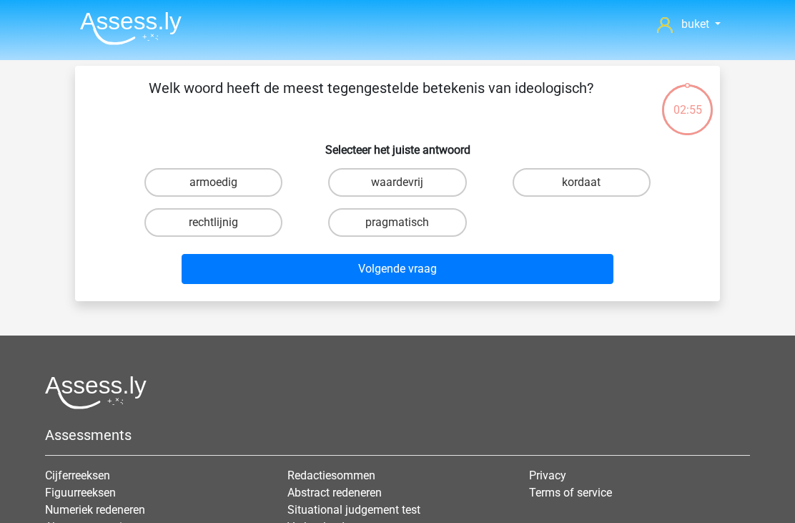
click at [382, 220] on label "pragmatisch" at bounding box center [397, 222] width 138 height 29
click at [397, 222] on input "pragmatisch" at bounding box center [401, 226] width 9 height 9
radio input "true"
click at [337, 281] on button "Volgende vraag" at bounding box center [398, 269] width 433 height 30
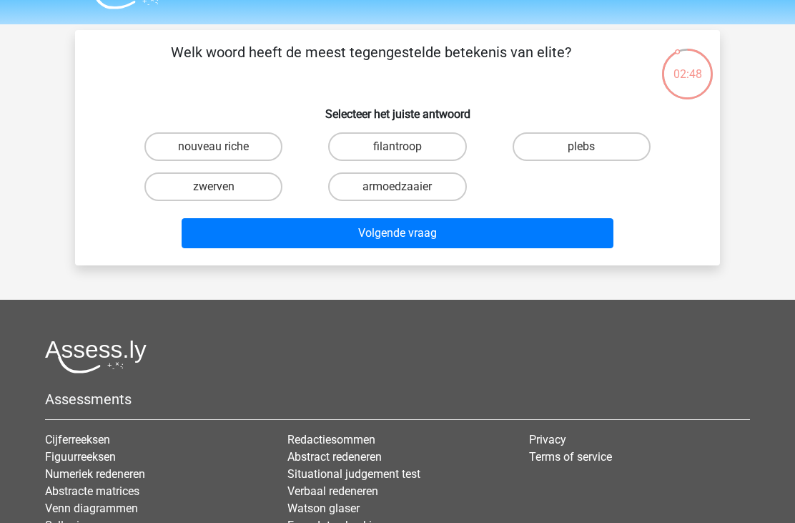
scroll to position [6, 0]
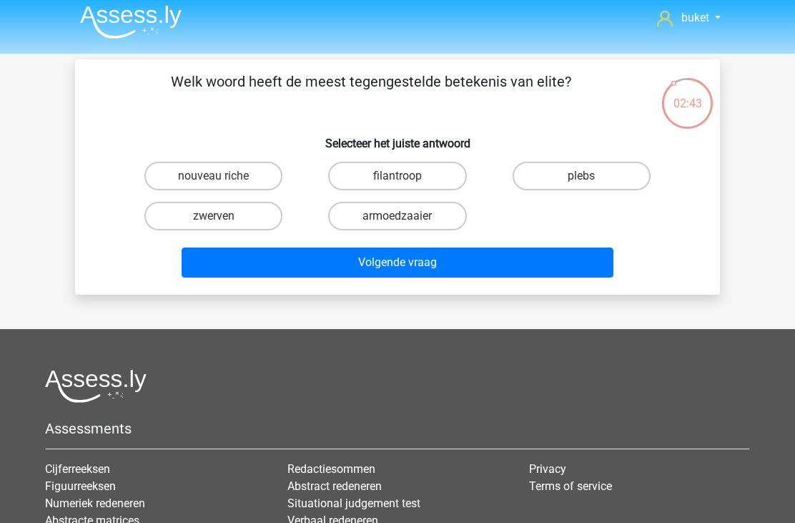
click at [219, 217] on input "zwerven" at bounding box center [218, 220] width 9 height 9
radio input "true"
click at [381, 274] on button "Volgende vraag" at bounding box center [398, 262] width 433 height 30
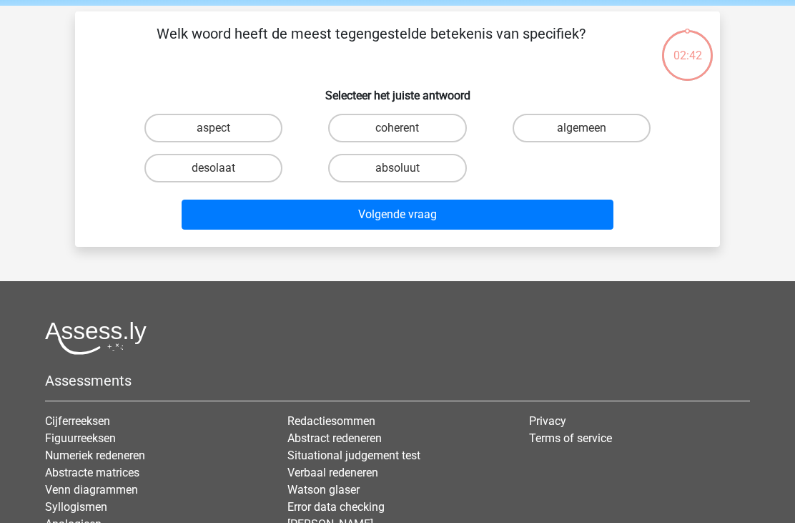
scroll to position [66, 0]
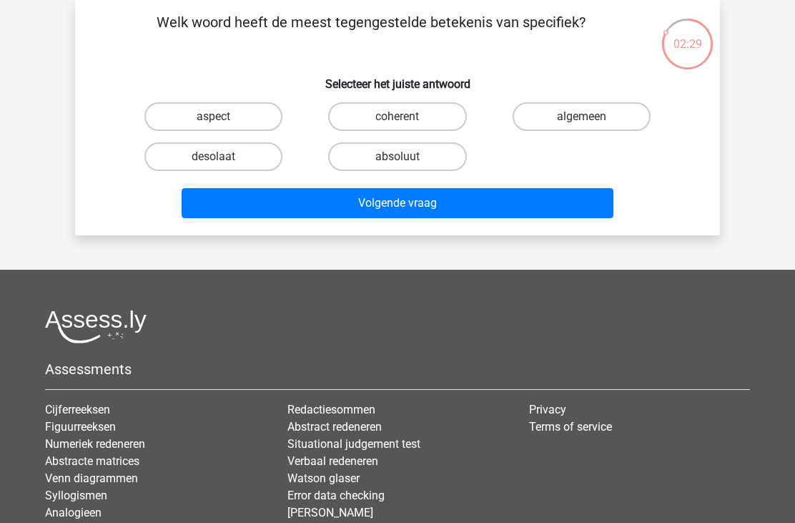
click at [559, 129] on label "algemeen" at bounding box center [582, 116] width 138 height 29
click at [581, 126] on input "algemeen" at bounding box center [585, 121] width 9 height 9
radio input "true"
click at [402, 216] on button "Volgende vraag" at bounding box center [398, 203] width 433 height 30
click at [568, 129] on label "bekendmaken" at bounding box center [582, 116] width 138 height 29
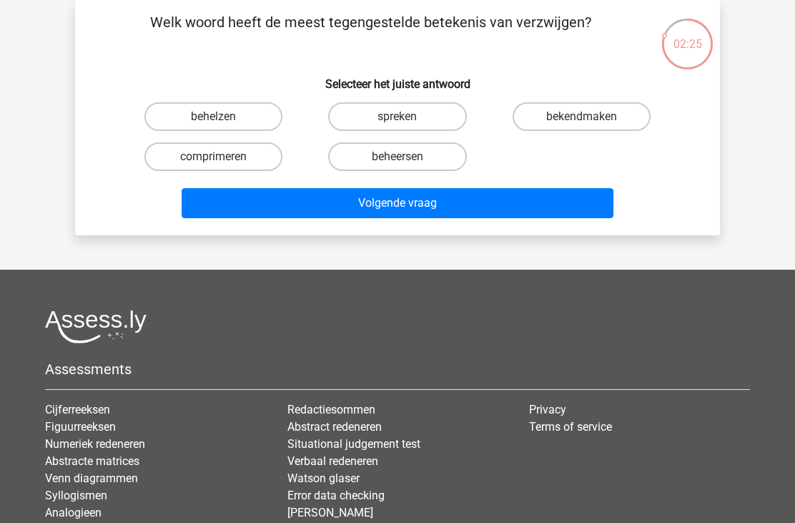
click at [581, 126] on input "bekendmaken" at bounding box center [585, 121] width 9 height 9
radio input "true"
click at [330, 226] on div "Welk woord heeft de meest tegengestelde betekenis van verzwijgen? Selecteer het…" at bounding box center [397, 117] width 645 height 235
click at [332, 217] on button "Volgende vraag" at bounding box center [398, 203] width 433 height 30
click at [552, 115] on label "bejaarde" at bounding box center [582, 116] width 138 height 29
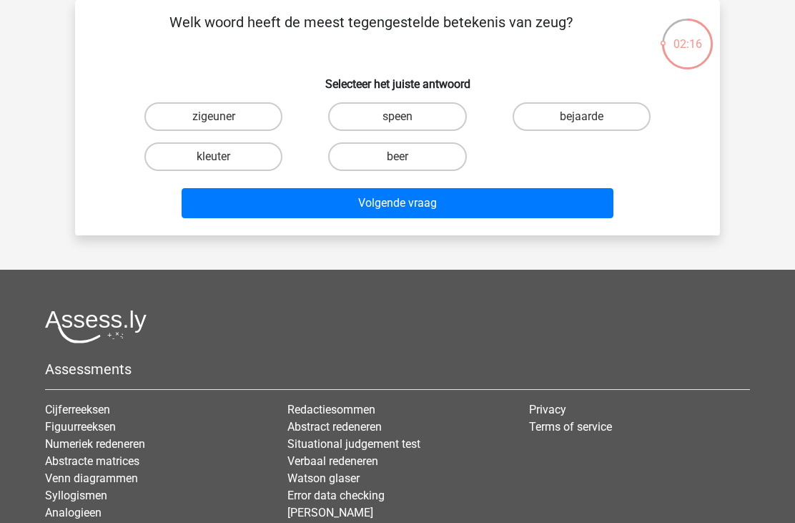
click at [581, 117] on input "bejaarde" at bounding box center [585, 121] width 9 height 9
radio input "true"
click at [352, 217] on button "Volgende vraag" at bounding box center [398, 203] width 433 height 30
click at [223, 118] on input "hagel" at bounding box center [218, 121] width 9 height 9
radio input "true"
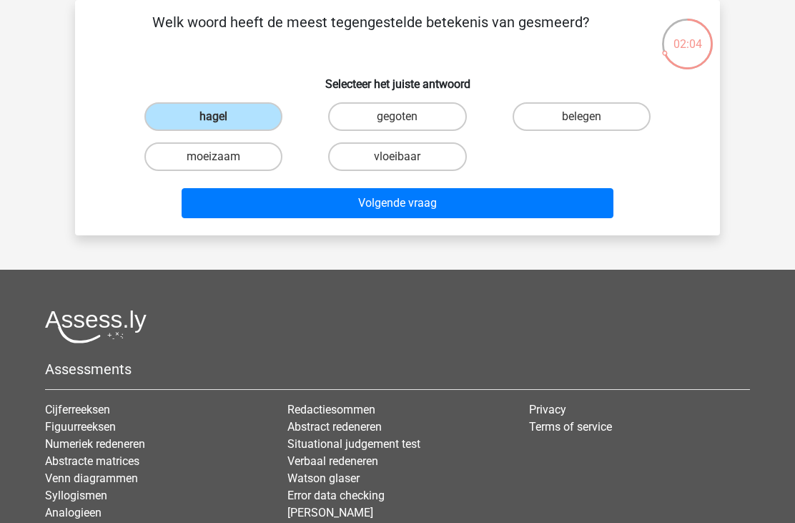
click at [344, 217] on button "Volgende vraag" at bounding box center [398, 203] width 433 height 30
click at [177, 113] on label "opwekkend" at bounding box center [213, 116] width 138 height 29
click at [214, 117] on input "opwekkend" at bounding box center [218, 121] width 9 height 9
radio input "true"
click at [317, 208] on button "Volgende vraag" at bounding box center [398, 203] width 433 height 30
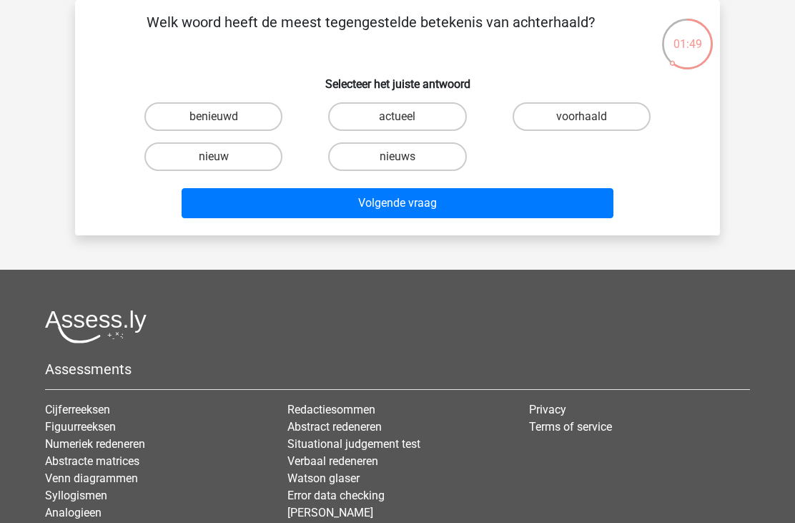
click at [556, 112] on label "voorhaald" at bounding box center [582, 116] width 138 height 29
click at [581, 117] on input "voorhaald" at bounding box center [585, 121] width 9 height 9
radio input "true"
click at [350, 209] on button "Volgende vraag" at bounding box center [398, 203] width 433 height 30
click at [187, 142] on label "achteloos" at bounding box center [213, 156] width 138 height 29
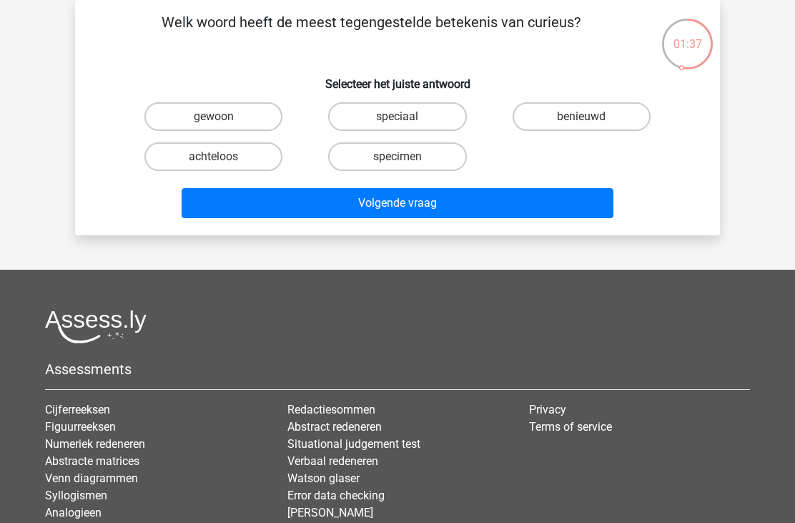
click at [214, 157] on input "achteloos" at bounding box center [218, 161] width 9 height 9
radio input "true"
click at [375, 209] on button "Volgende vraag" at bounding box center [398, 203] width 433 height 30
click at [407, 103] on label "bocht" at bounding box center [397, 116] width 138 height 29
click at [407, 117] on input "bocht" at bounding box center [401, 121] width 9 height 9
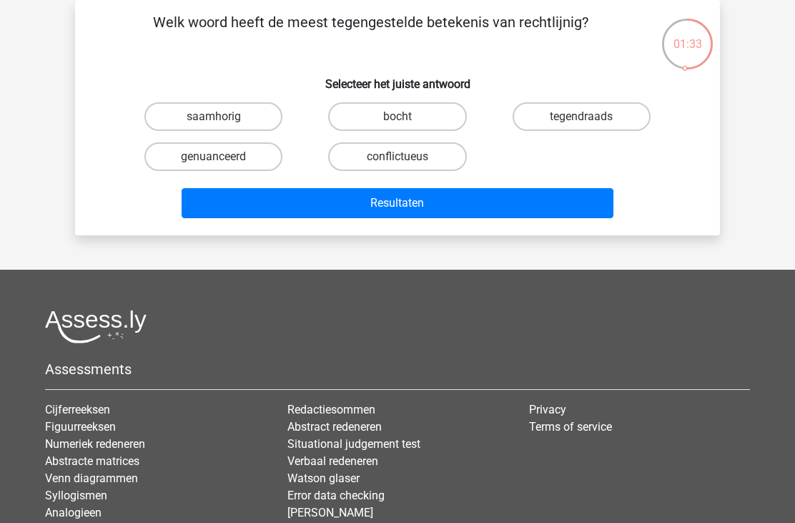
radio input "true"
click at [330, 212] on button "Resultaten" at bounding box center [398, 203] width 433 height 30
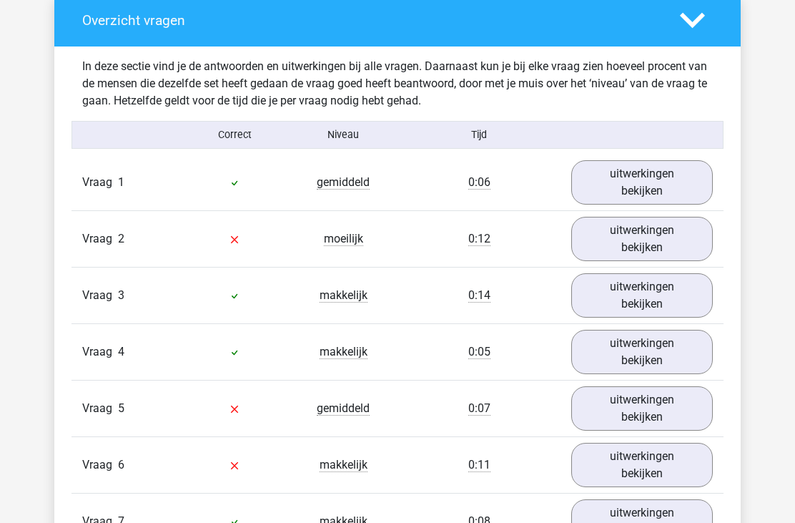
scroll to position [820, 0]
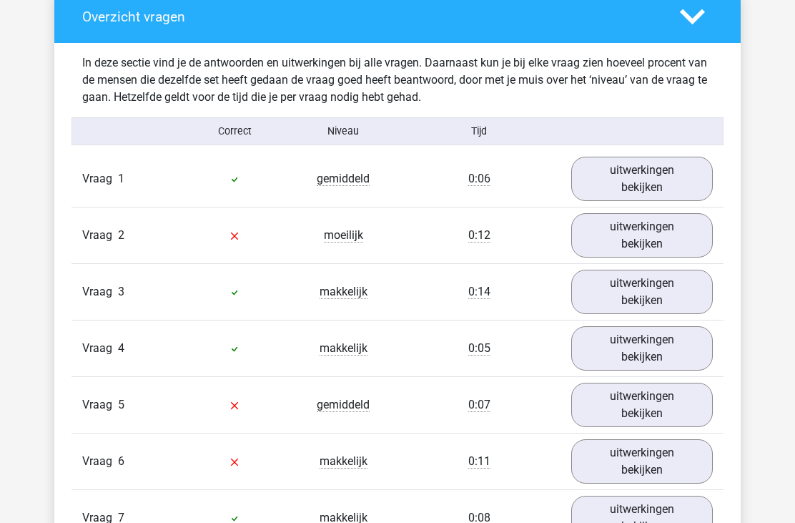
click at [668, 193] on link "uitwerkingen bekijken" at bounding box center [642, 179] width 142 height 44
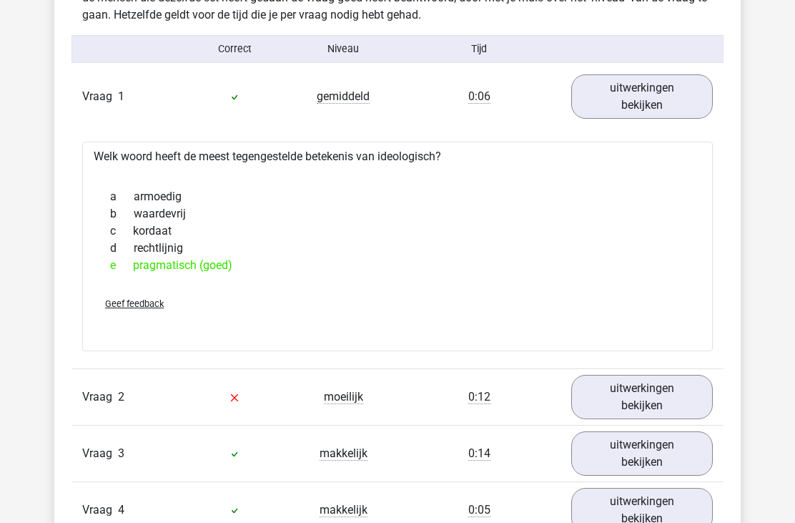
scroll to position [985, 0]
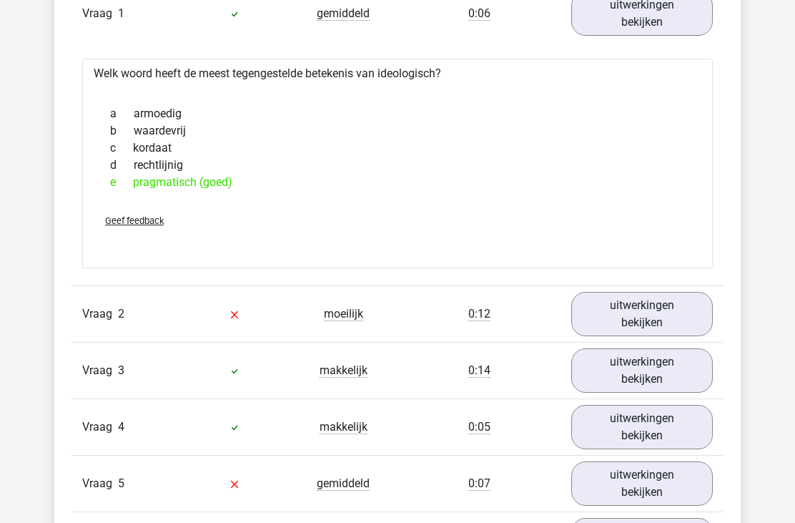
click at [607, 327] on link "uitwerkingen bekijken" at bounding box center [642, 314] width 142 height 44
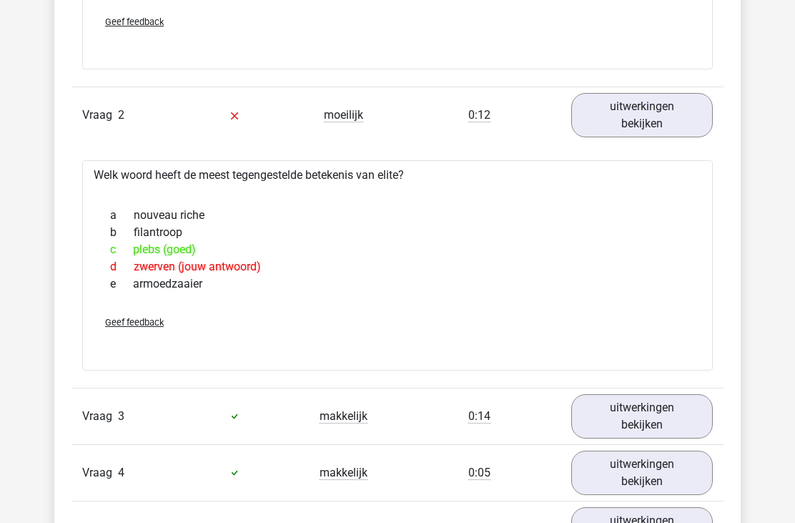
scroll to position [1185, 0]
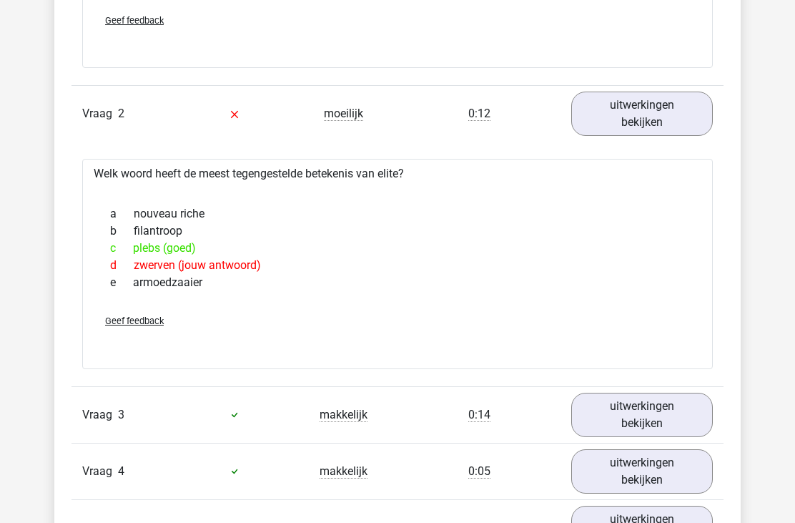
click at [617, 415] on link "uitwerkingen bekijken" at bounding box center [642, 414] width 142 height 44
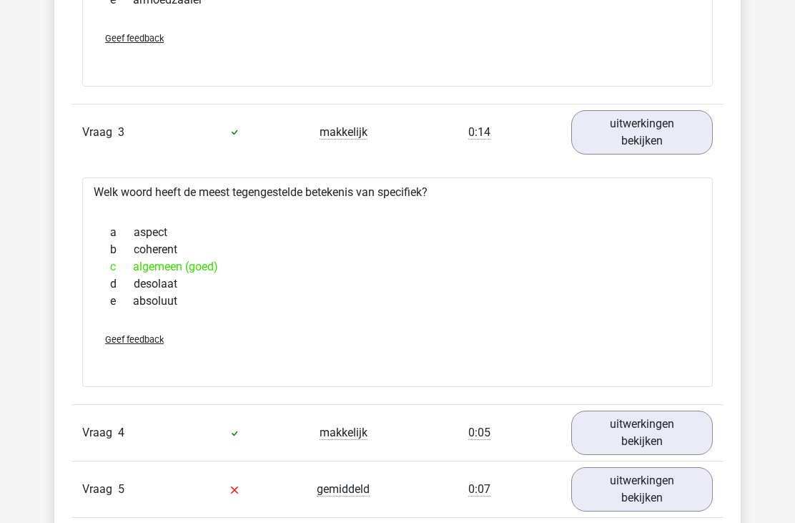
scroll to position [1579, 0]
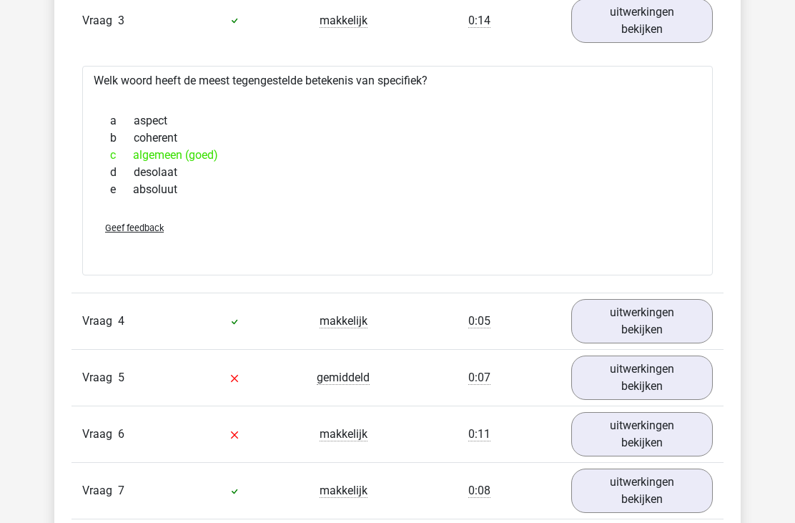
click at [633, 328] on link "uitwerkingen bekijken" at bounding box center [642, 321] width 142 height 44
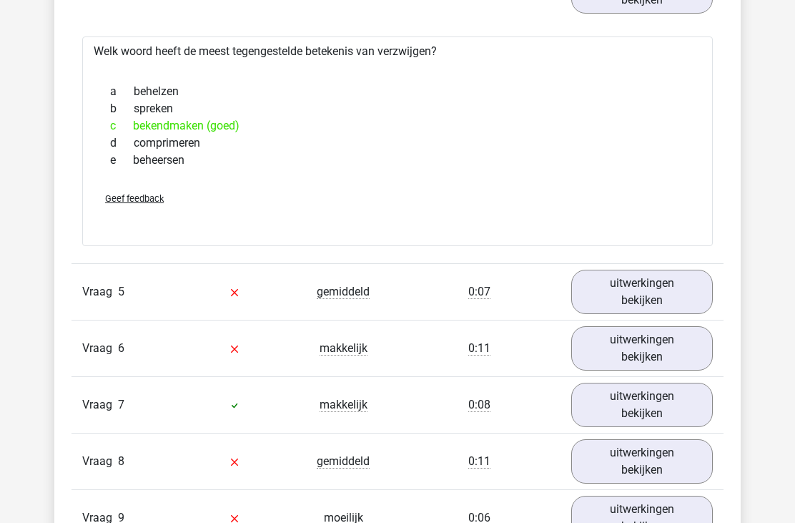
click at [615, 286] on link "uitwerkingen bekijken" at bounding box center [642, 292] width 142 height 44
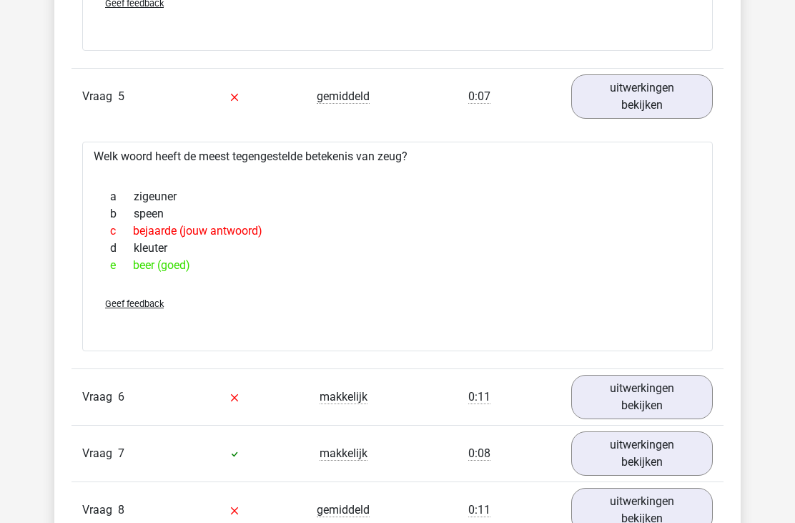
scroll to position [2111, 0]
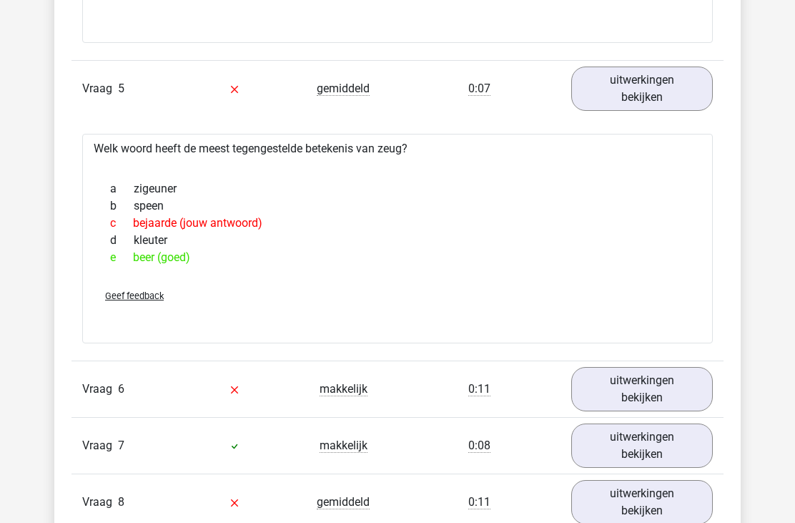
click at [628, 389] on link "uitwerkingen bekijken" at bounding box center [642, 389] width 142 height 44
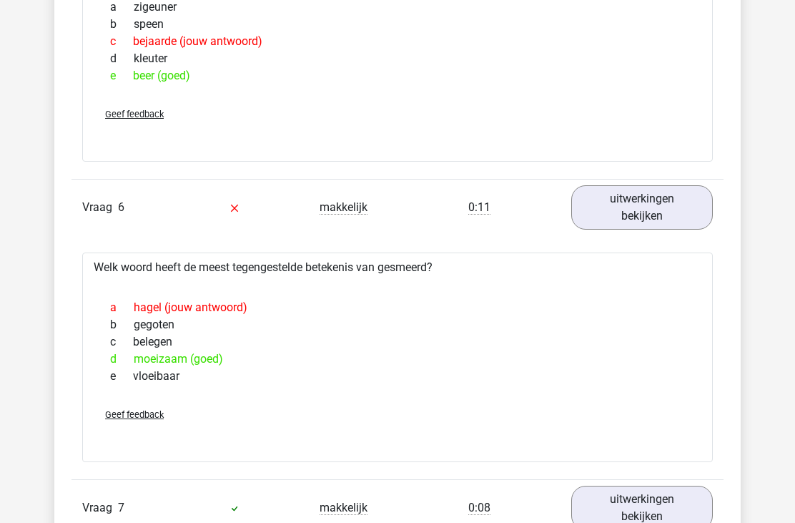
scroll to position [2361, 0]
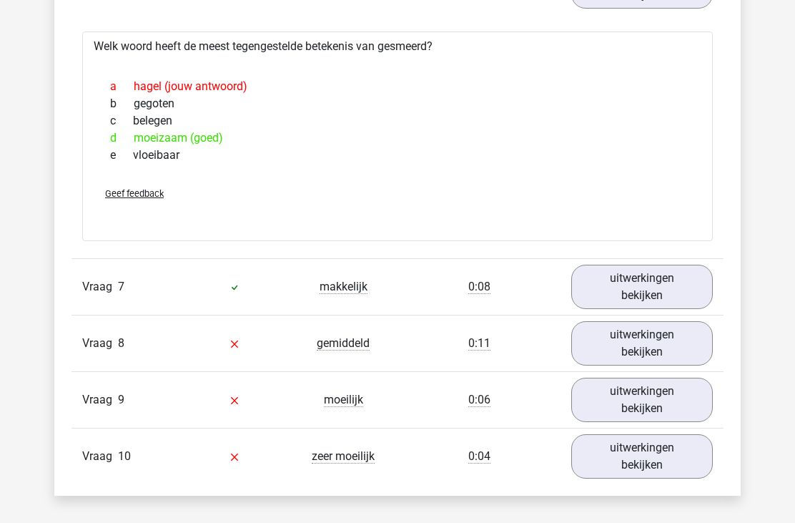
click at [629, 285] on link "uitwerkingen bekijken" at bounding box center [642, 287] width 142 height 44
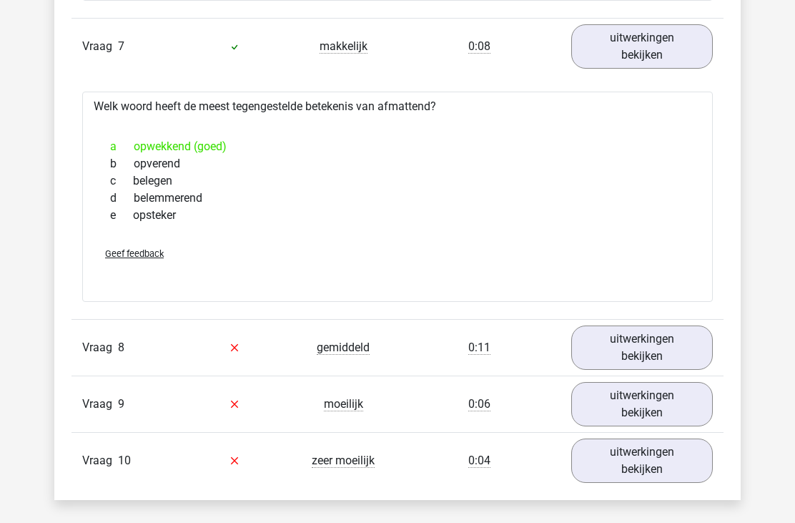
scroll to position [2757, 0]
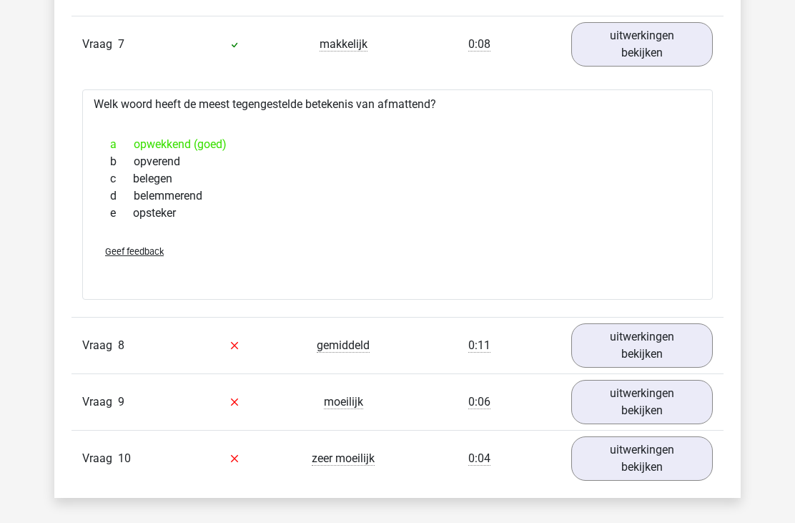
click at [640, 347] on link "uitwerkingen bekijken" at bounding box center [642, 345] width 142 height 44
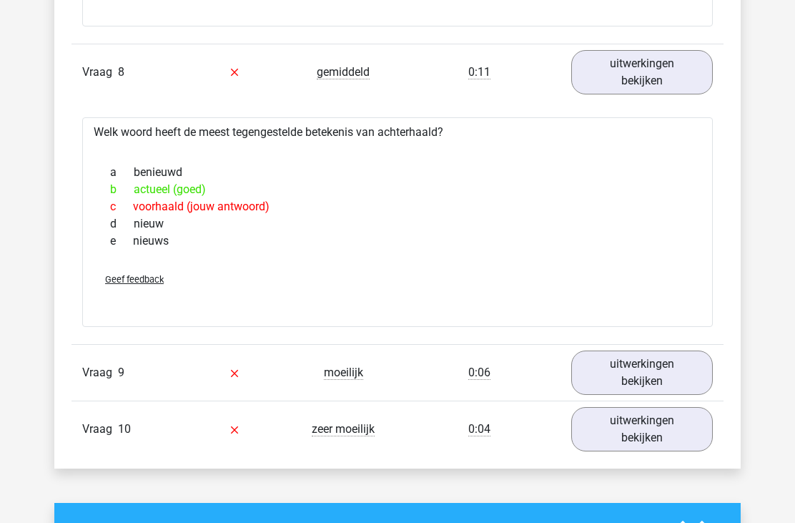
scroll to position [3030, 0]
click at [636, 389] on link "uitwerkingen bekijken" at bounding box center [642, 372] width 142 height 44
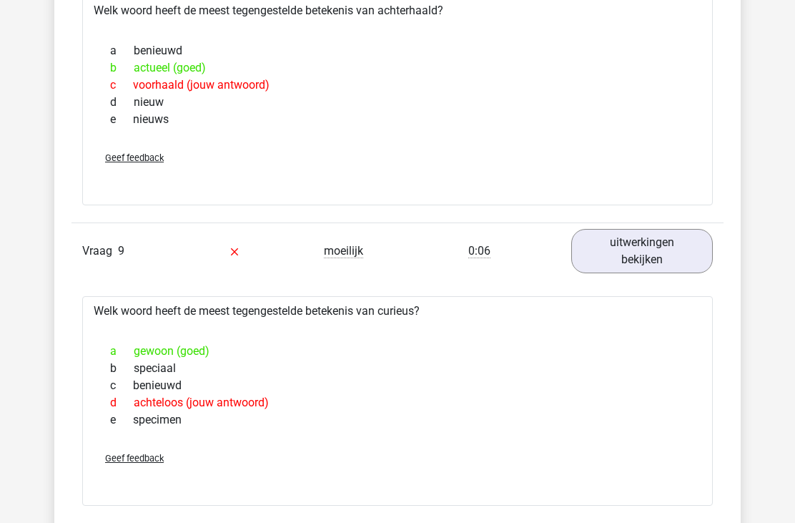
scroll to position [3152, 0]
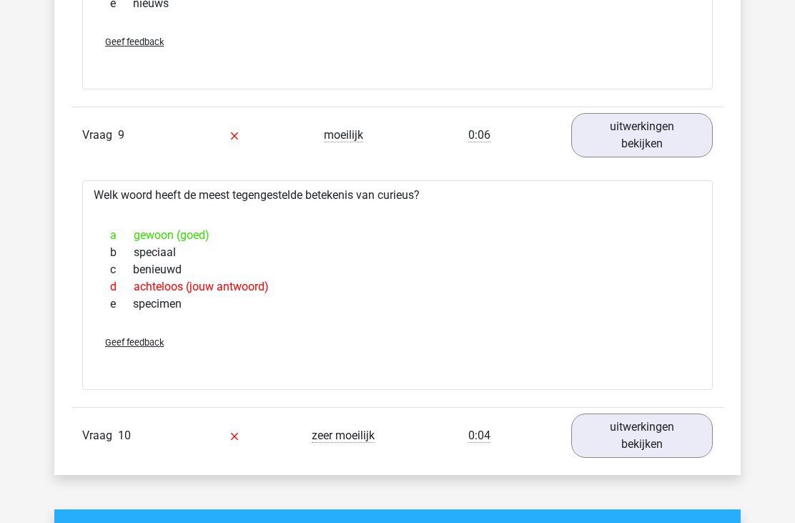
click at [654, 453] on link "uitwerkingen bekijken" at bounding box center [642, 436] width 142 height 44
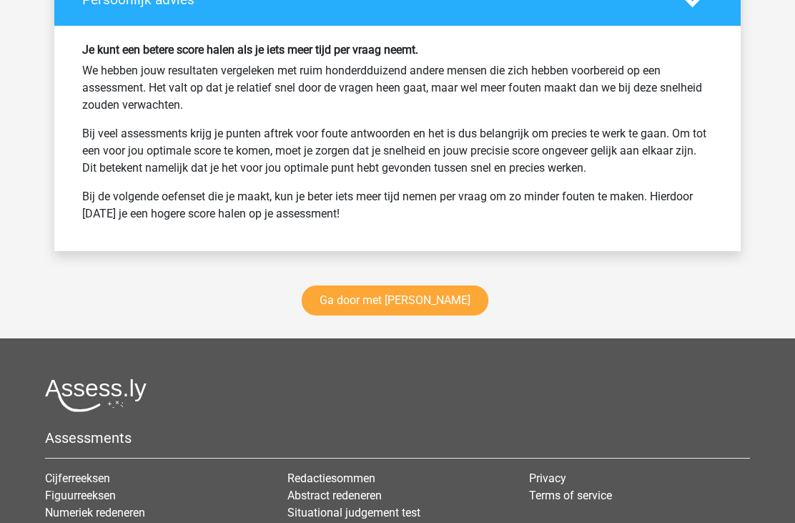
scroll to position [4505, 0]
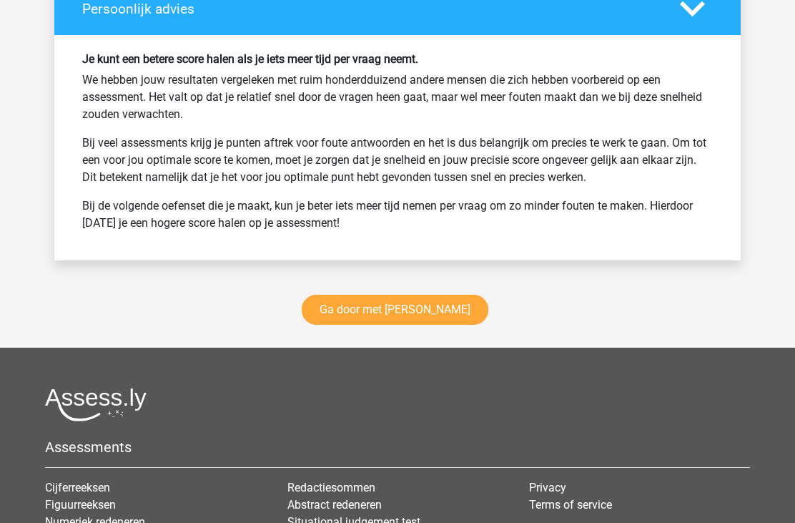
click at [427, 308] on link "Ga door met [PERSON_NAME]" at bounding box center [395, 310] width 187 height 30
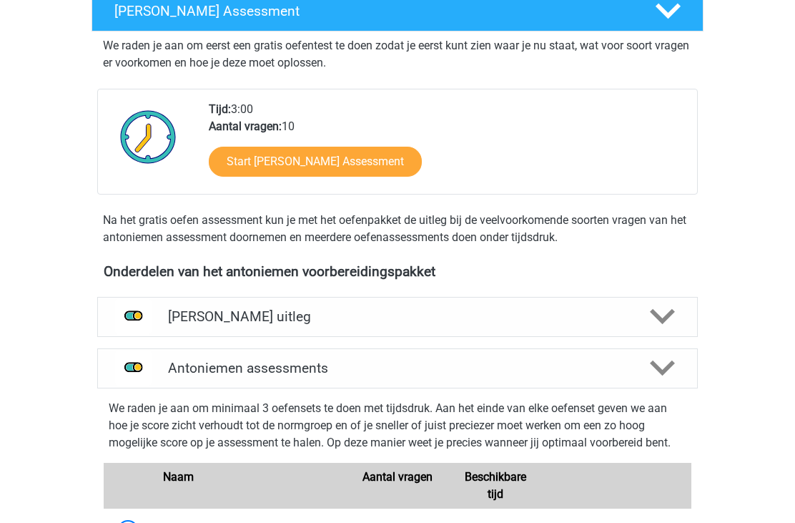
scroll to position [260, 0]
